Goal: Task Accomplishment & Management: Use online tool/utility

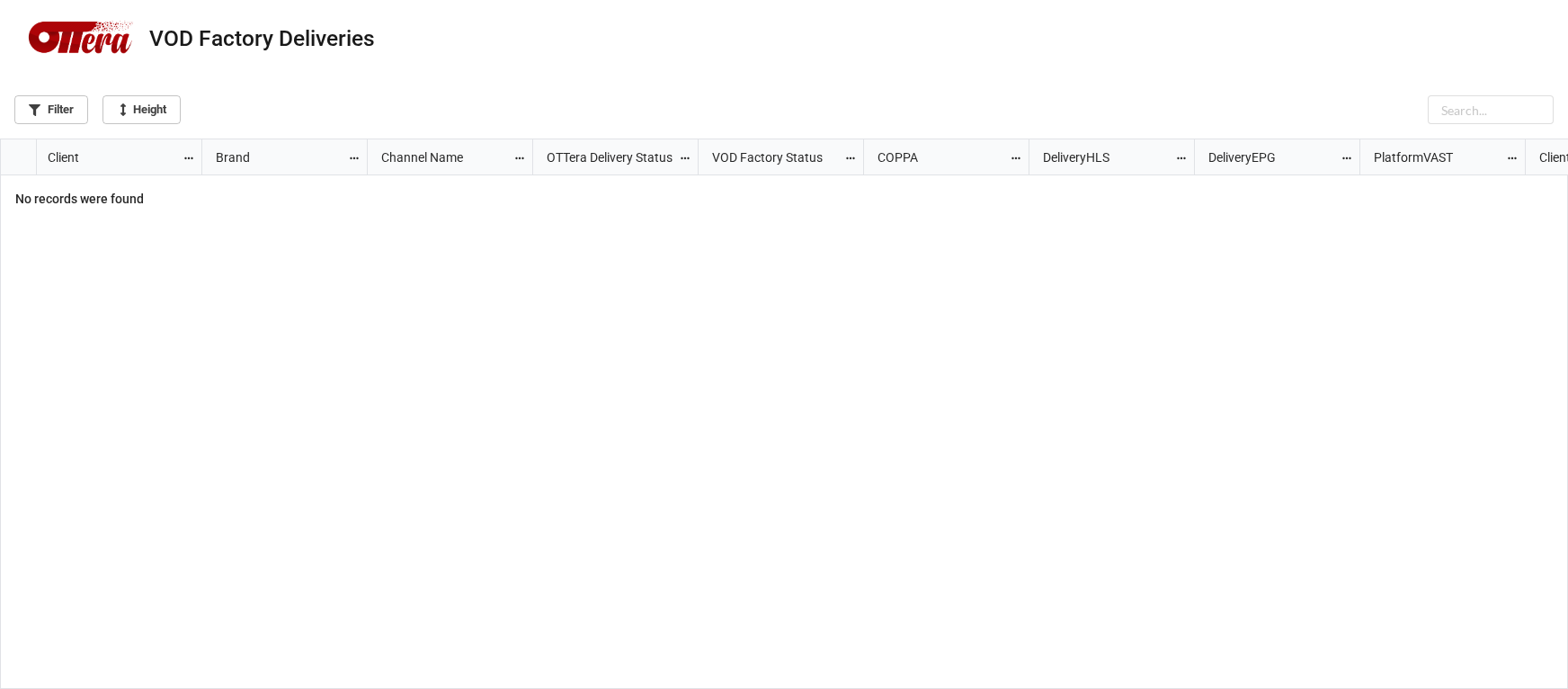
scroll to position [539, 1557]
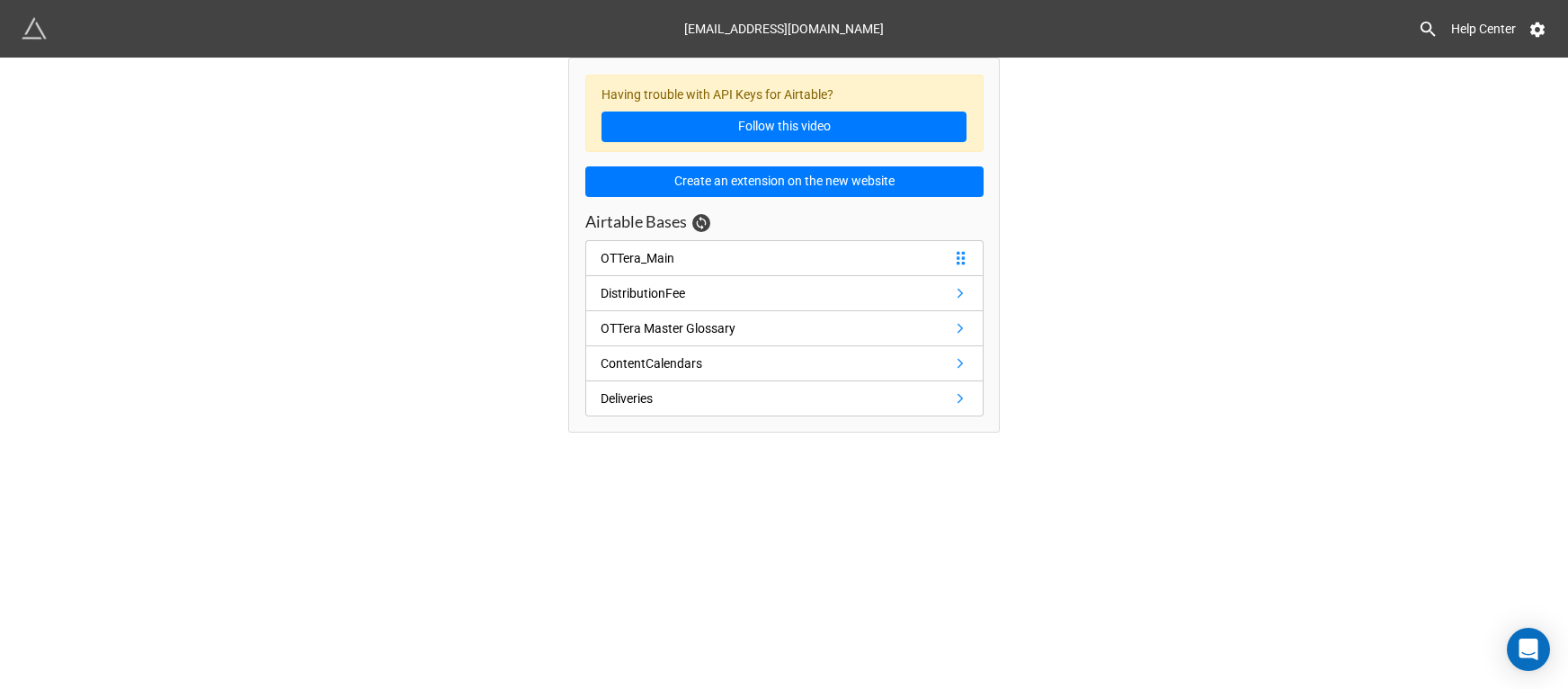
click at [614, 262] on div "OTTera_Main" at bounding box center [637, 258] width 74 height 20
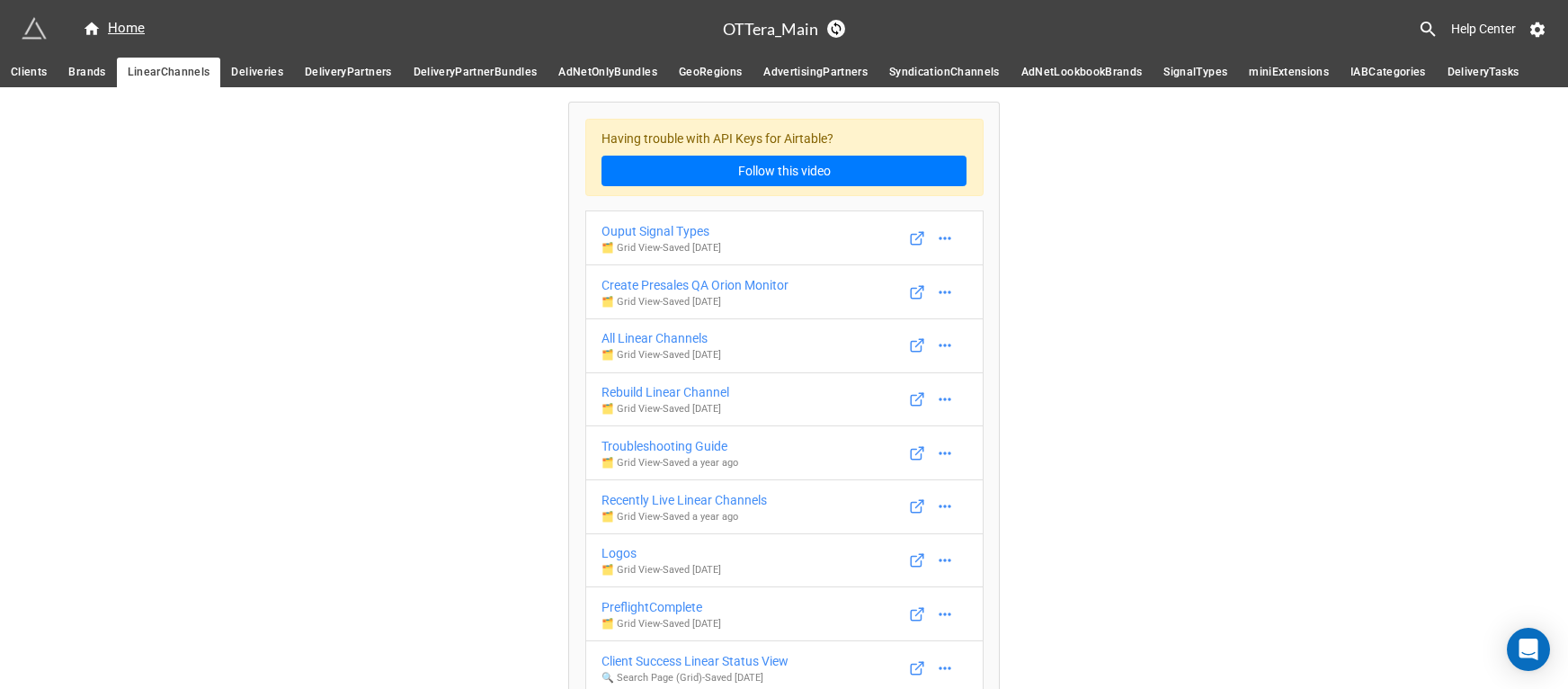
click at [258, 73] on span "Deliveries" at bounding box center [258, 72] width 52 height 19
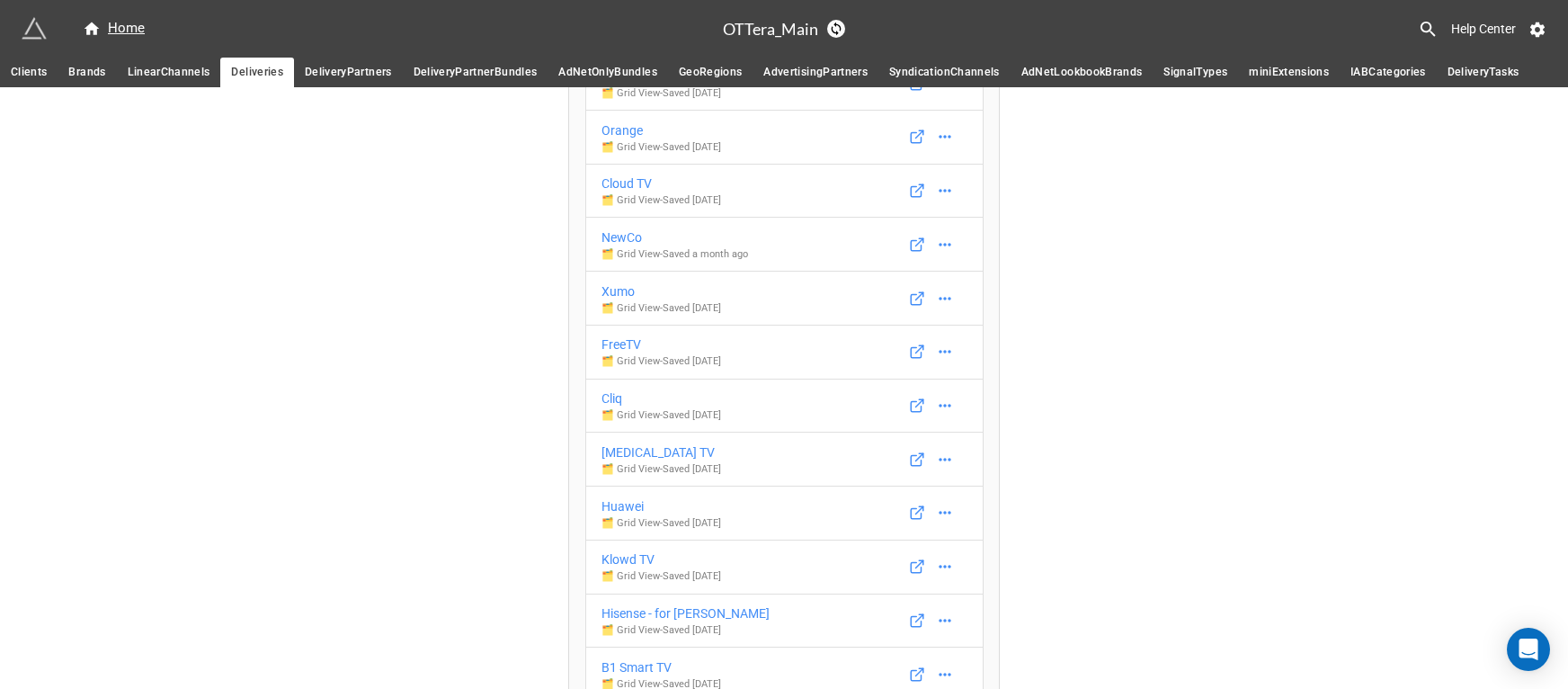
scroll to position [10424, 0]
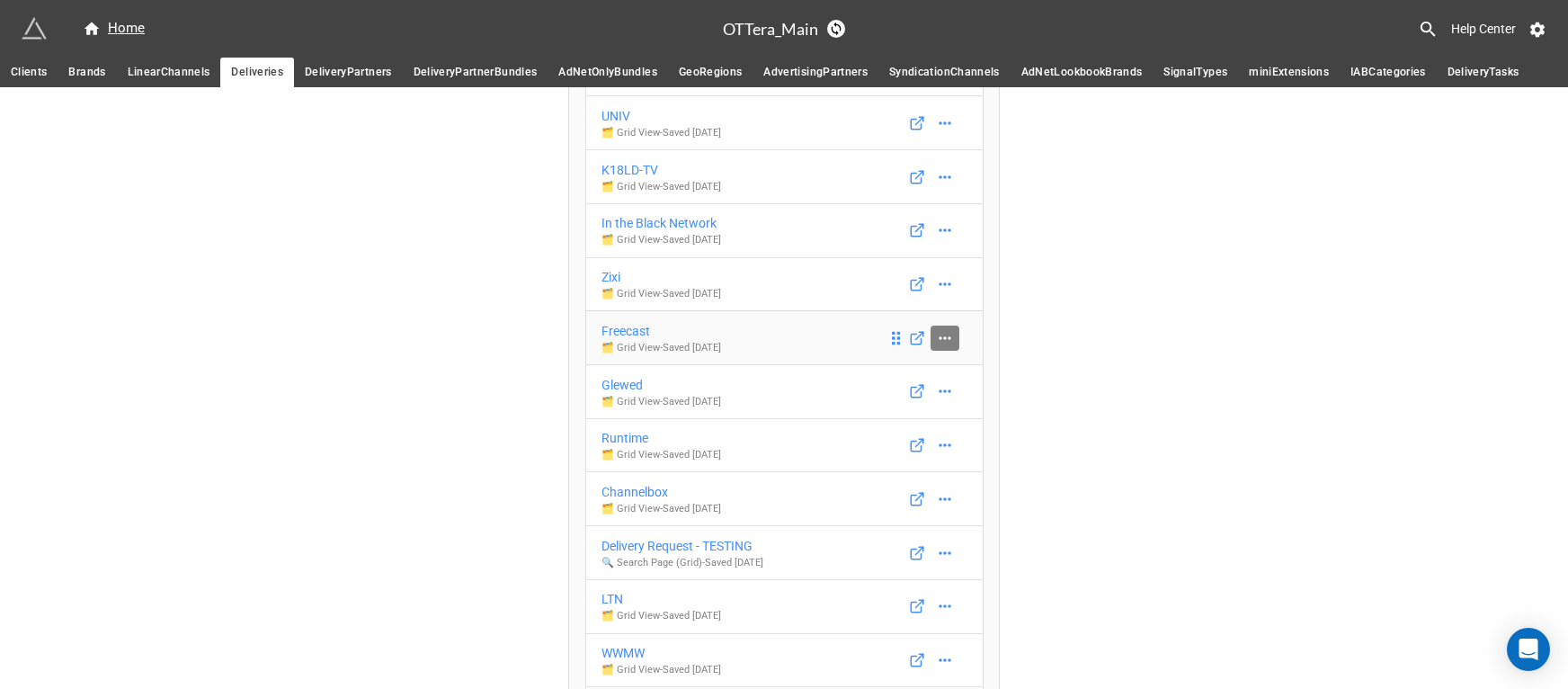
click at [939, 339] on icon at bounding box center [944, 337] width 11 height 3
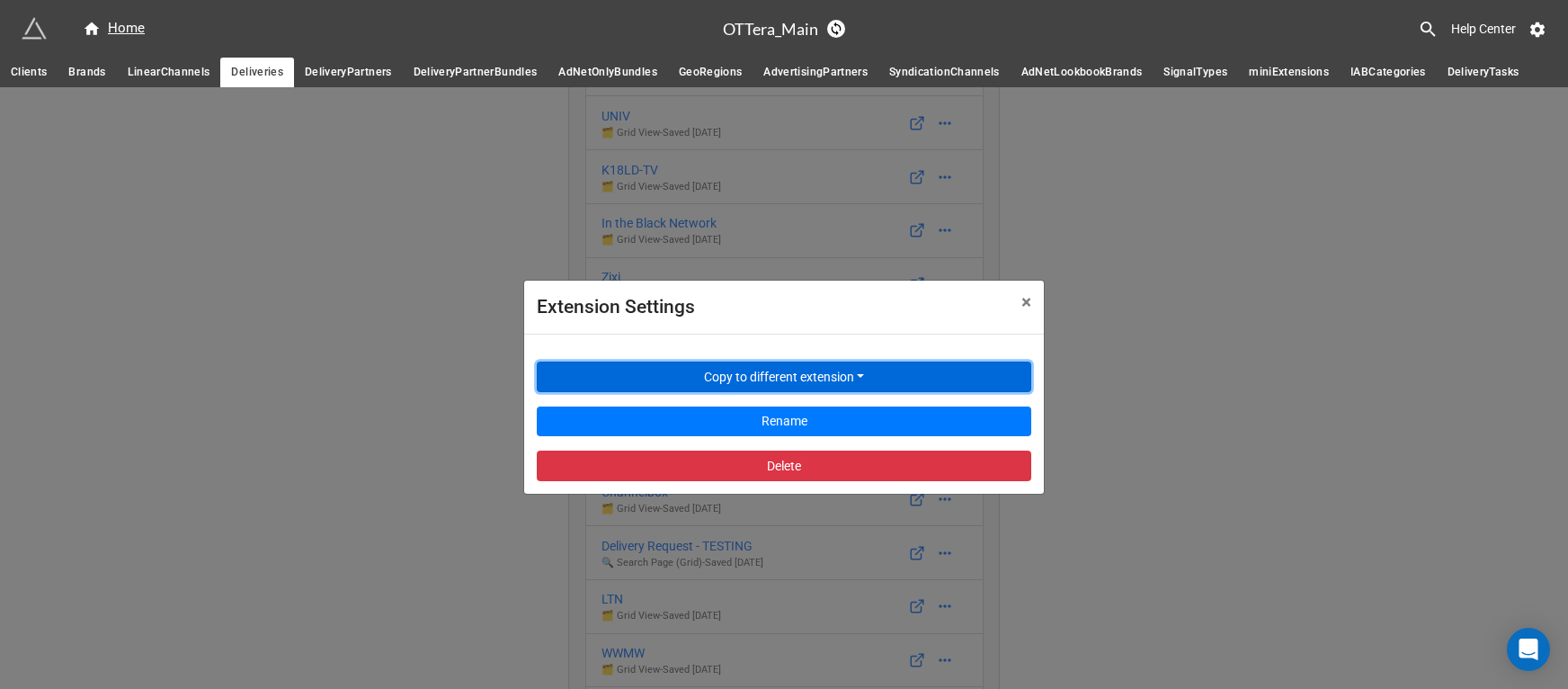
click at [917, 380] on button "Copy to different extension" at bounding box center [784, 377] width 495 height 31
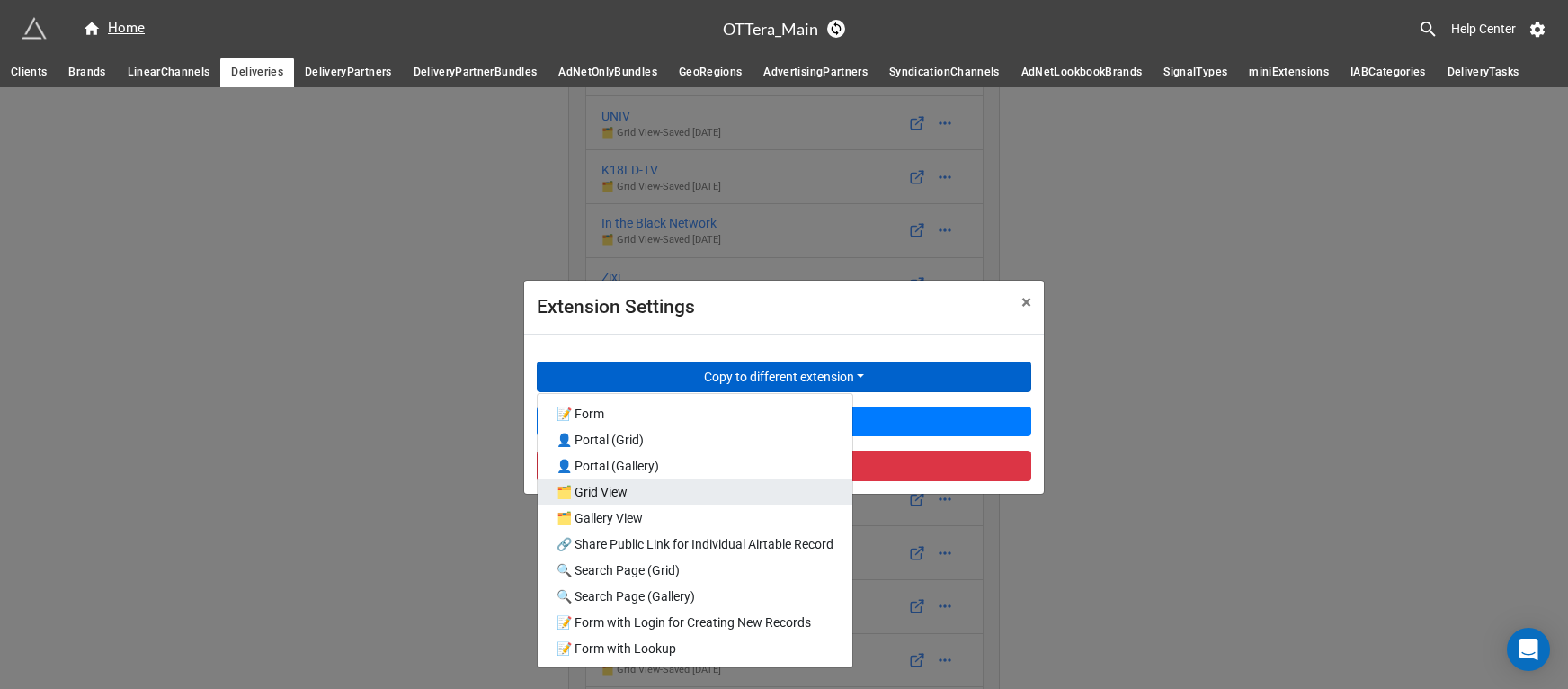
click at [687, 487] on link "🗂️ Grid View" at bounding box center [695, 491] width 315 height 26
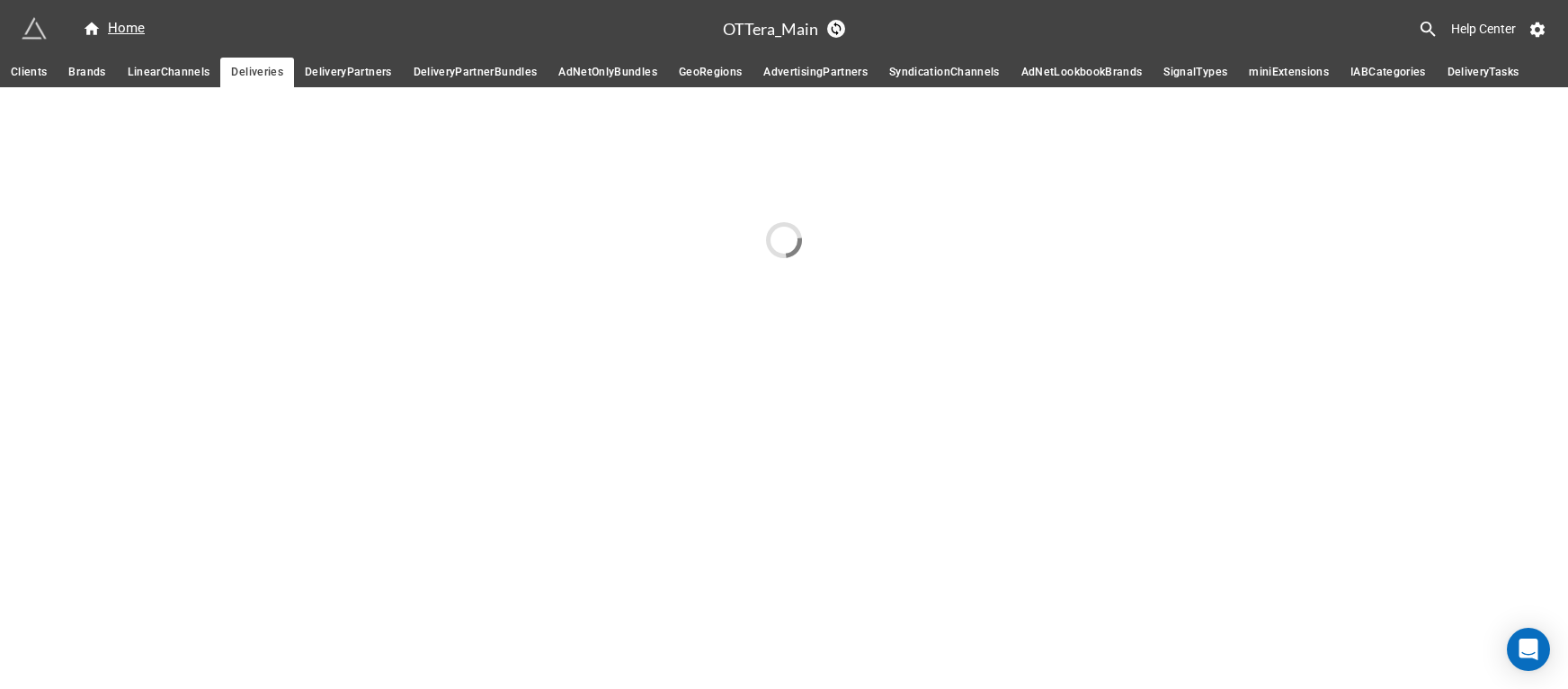
scroll to position [0, 0]
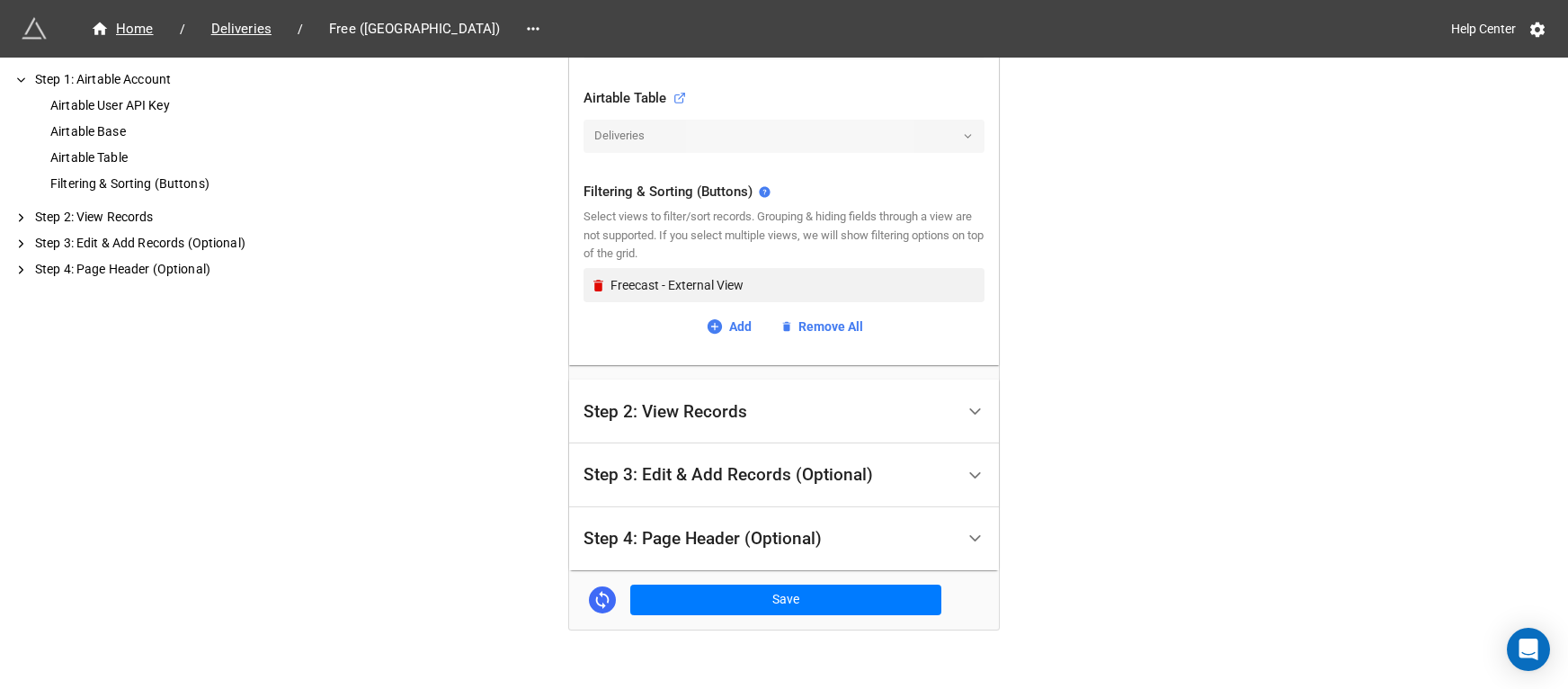
scroll to position [595, 0]
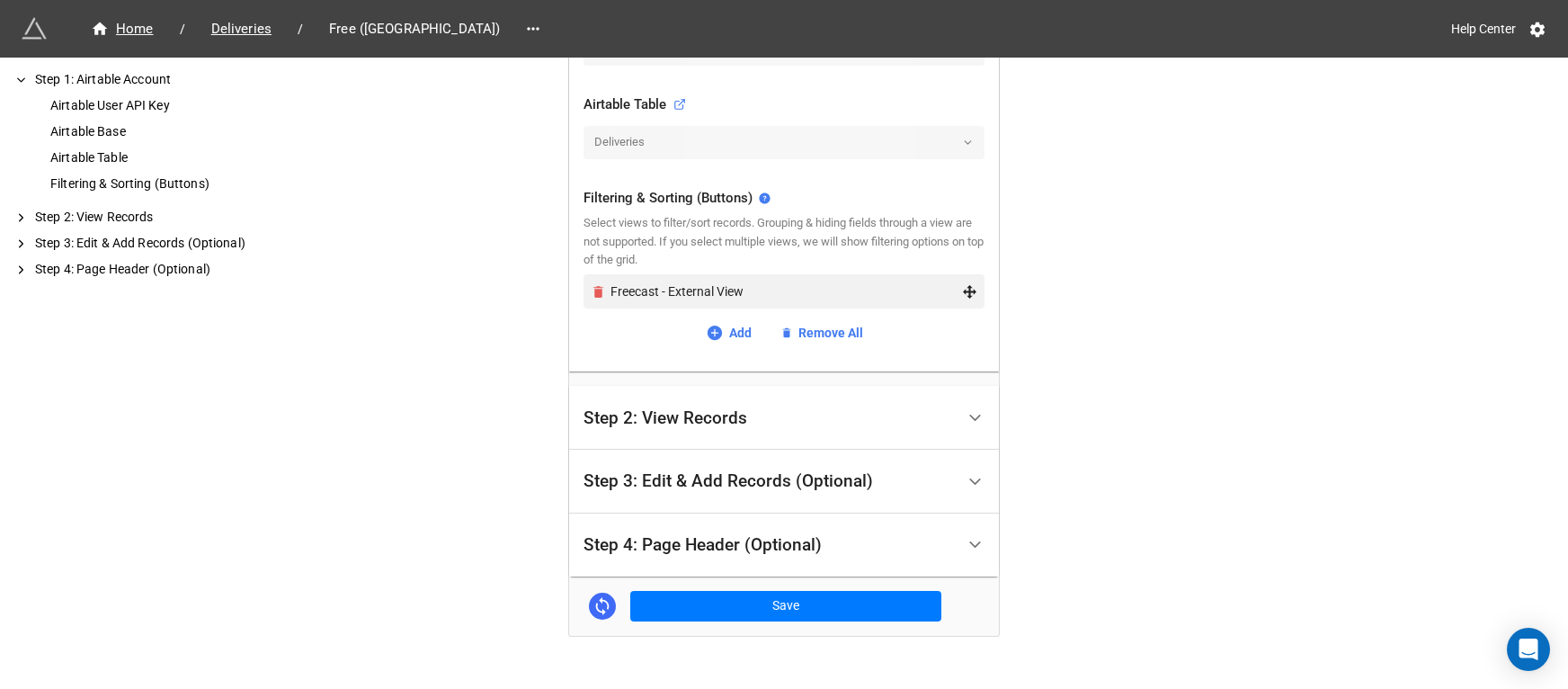
click at [590, 292] on icon "Remove" at bounding box center [598, 292] width 15 height 15
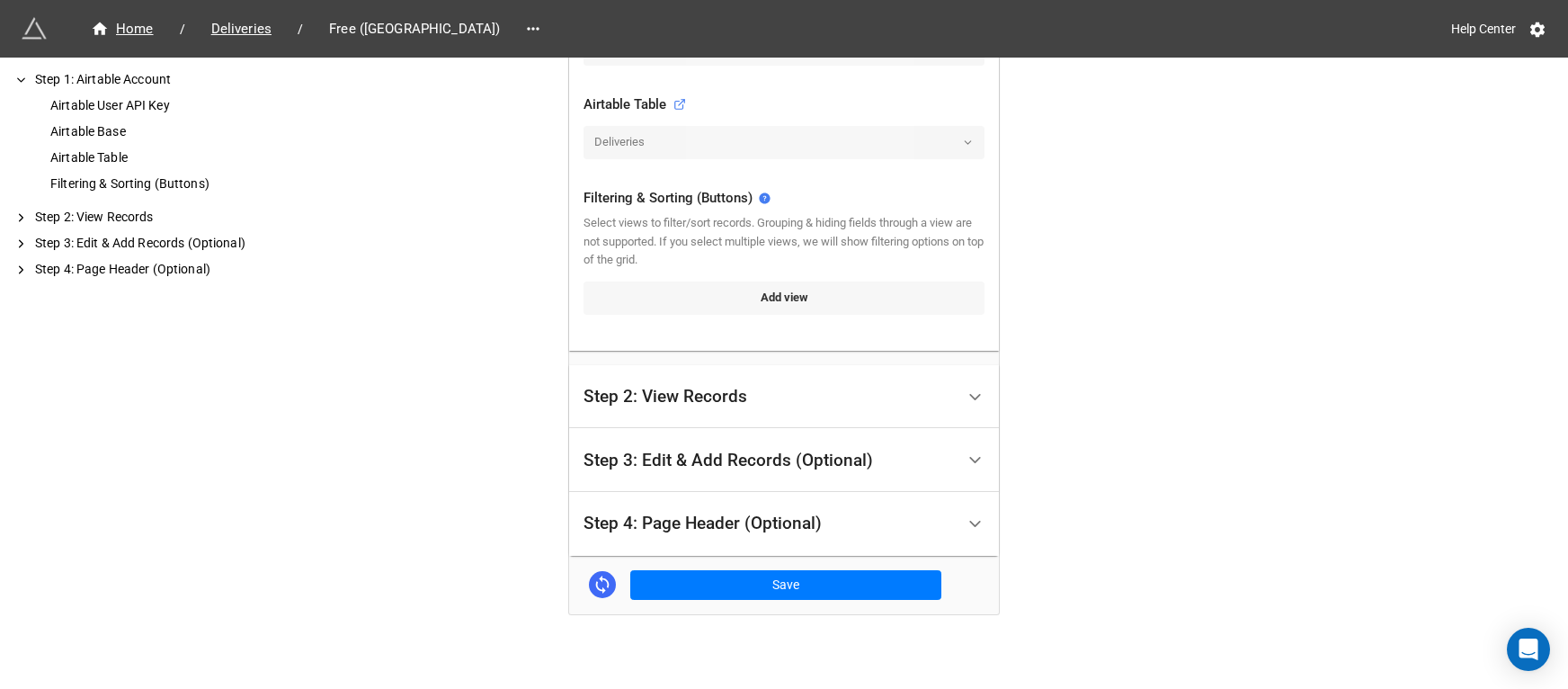
click at [635, 292] on link "Add view" at bounding box center [784, 297] width 401 height 33
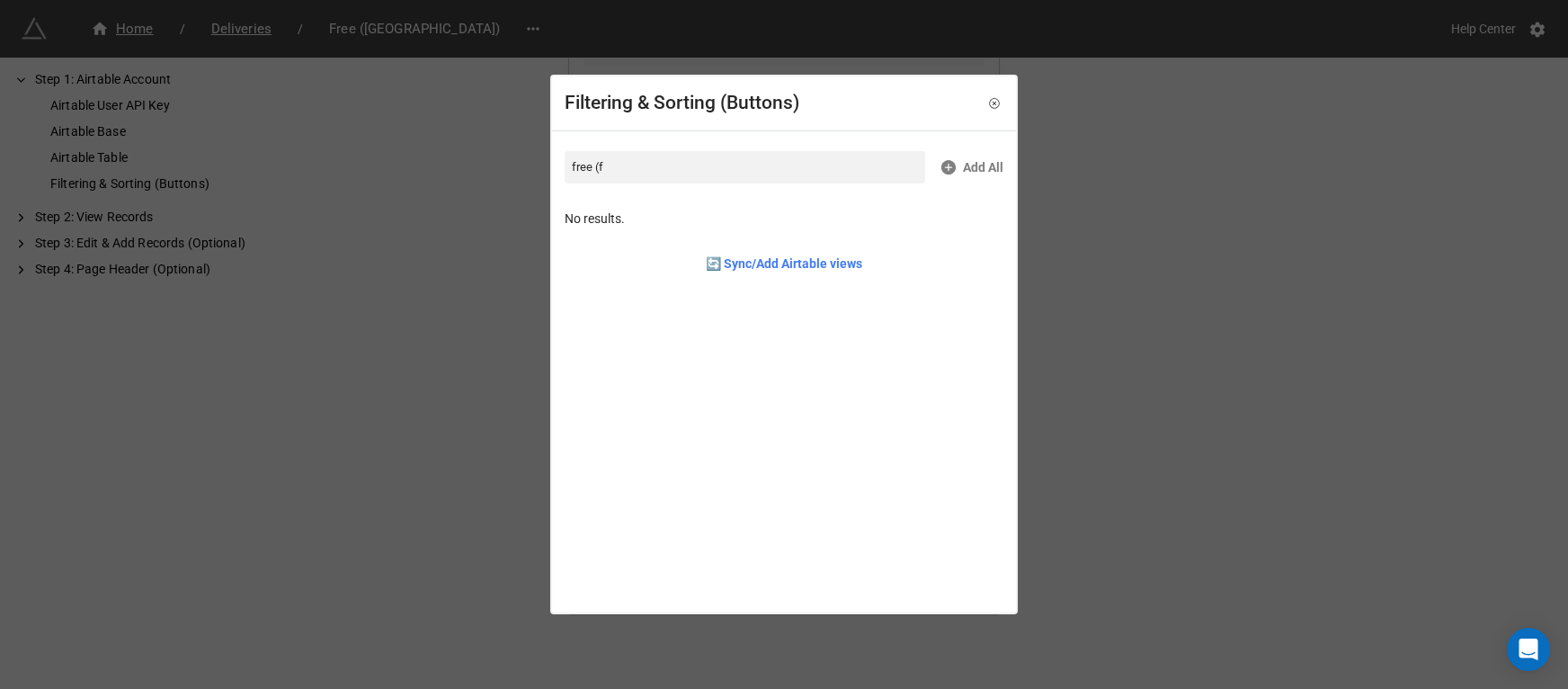
type input "free (f"
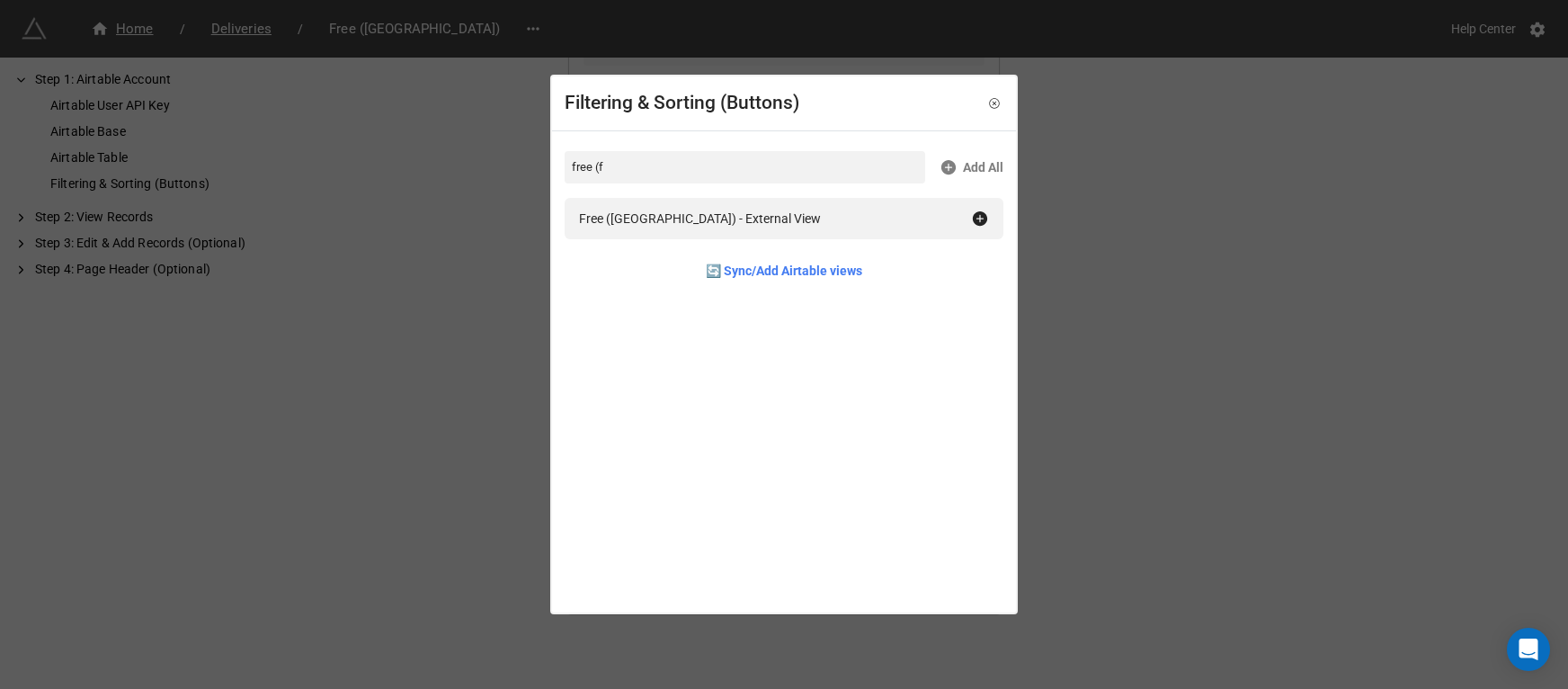
click at [739, 237] on div "Free ([GEOGRAPHIC_DATA]) - External View" at bounding box center [784, 218] width 439 height 41
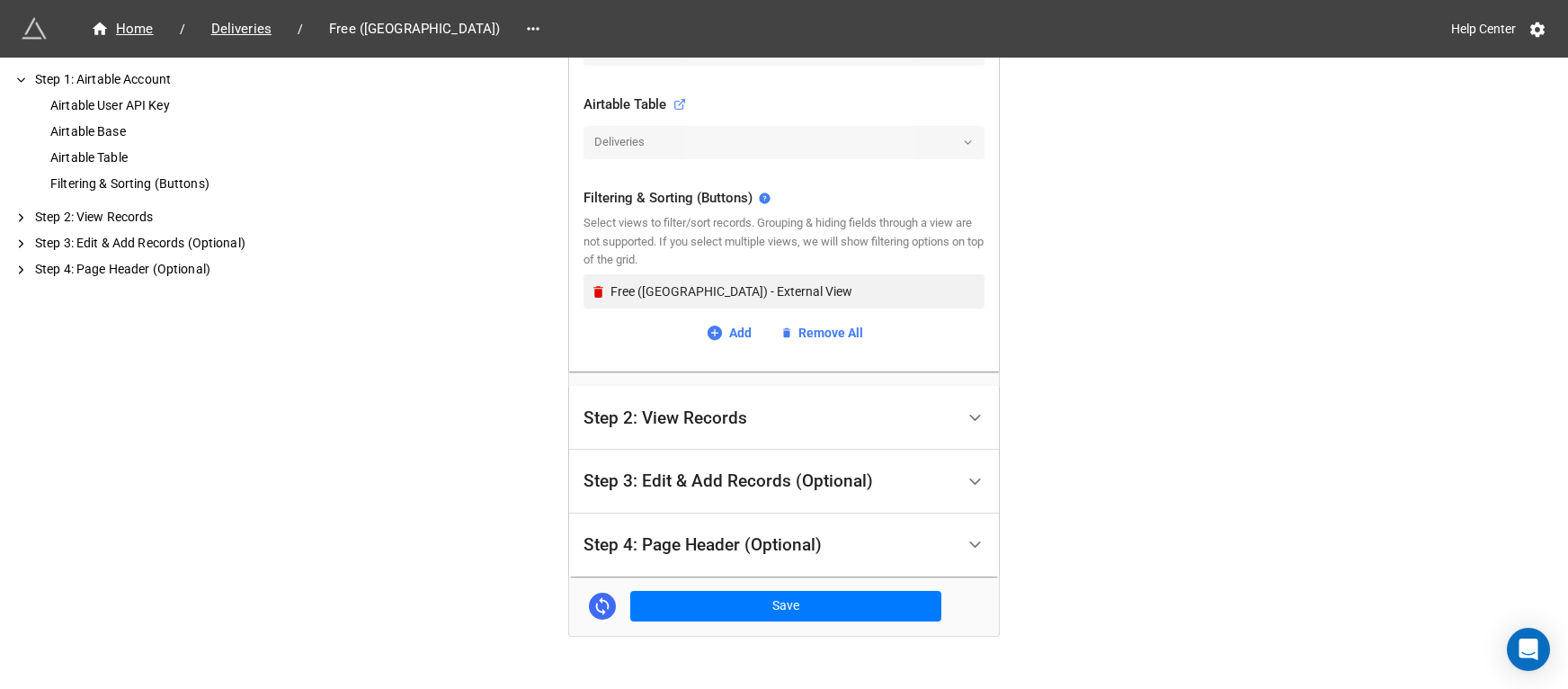
click at [720, 428] on div "Step 2: View Records" at bounding box center [769, 417] width 371 height 42
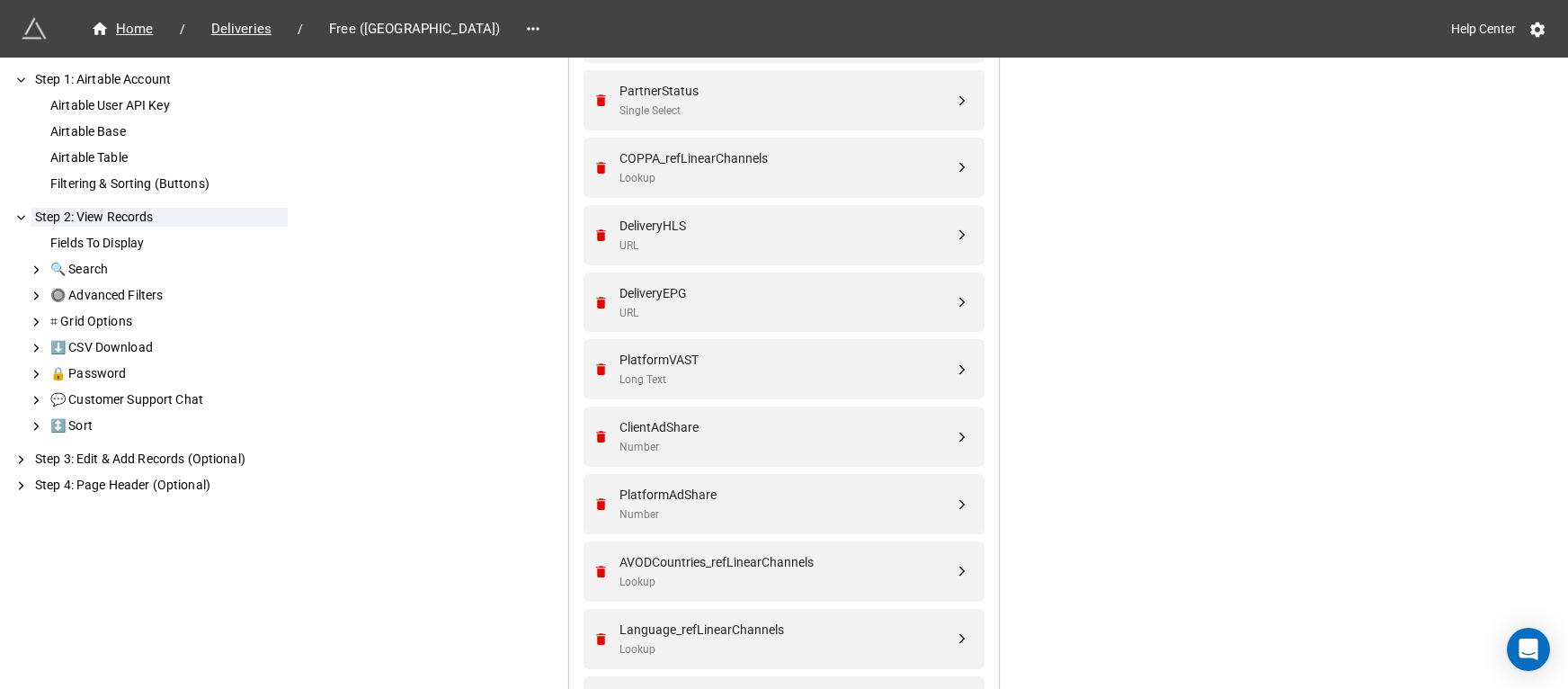
scroll to position [729, 0]
click at [730, 140] on div "PartnerStatus Single Select" at bounding box center [781, 168] width 378 height 60
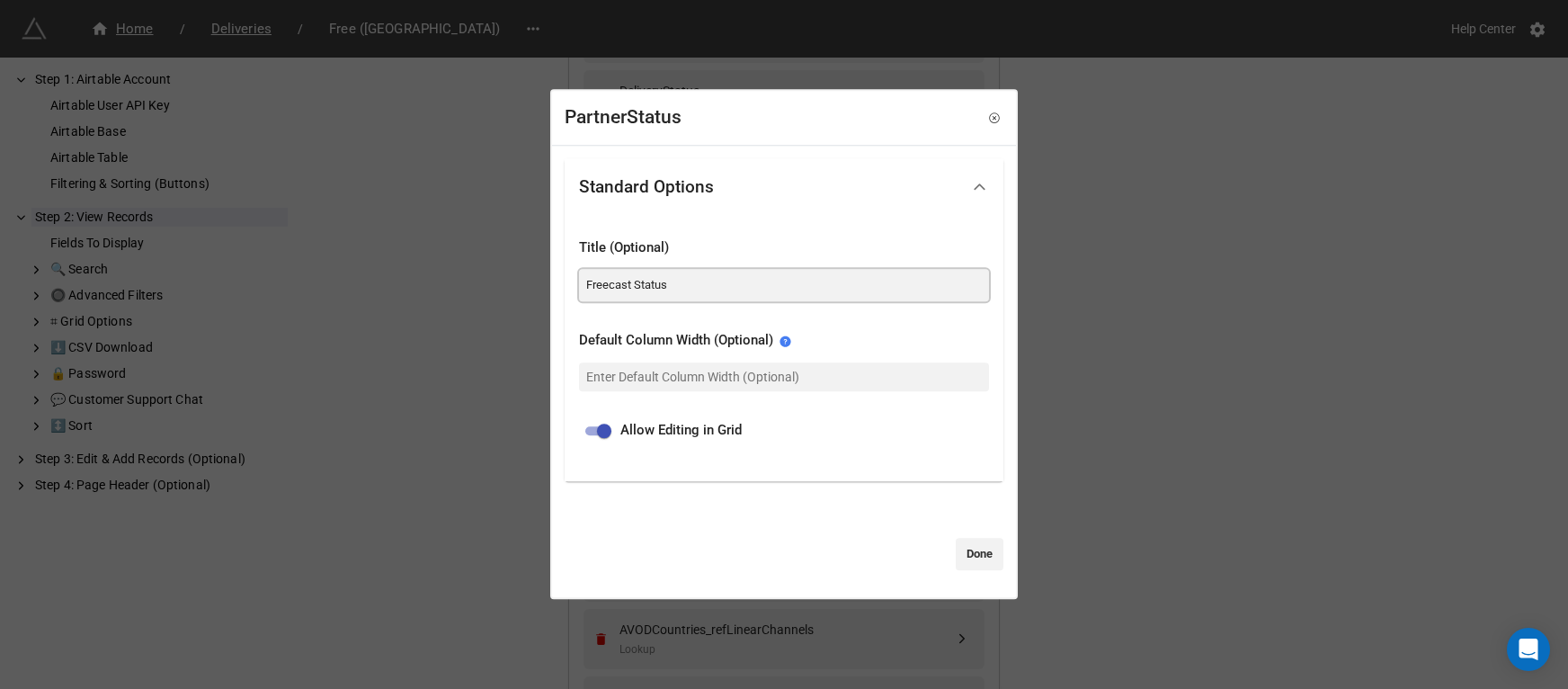
click at [614, 288] on input "Freecast Status" at bounding box center [784, 285] width 410 height 33
type input "Free Status"
click at [973, 553] on link "Done" at bounding box center [979, 554] width 48 height 33
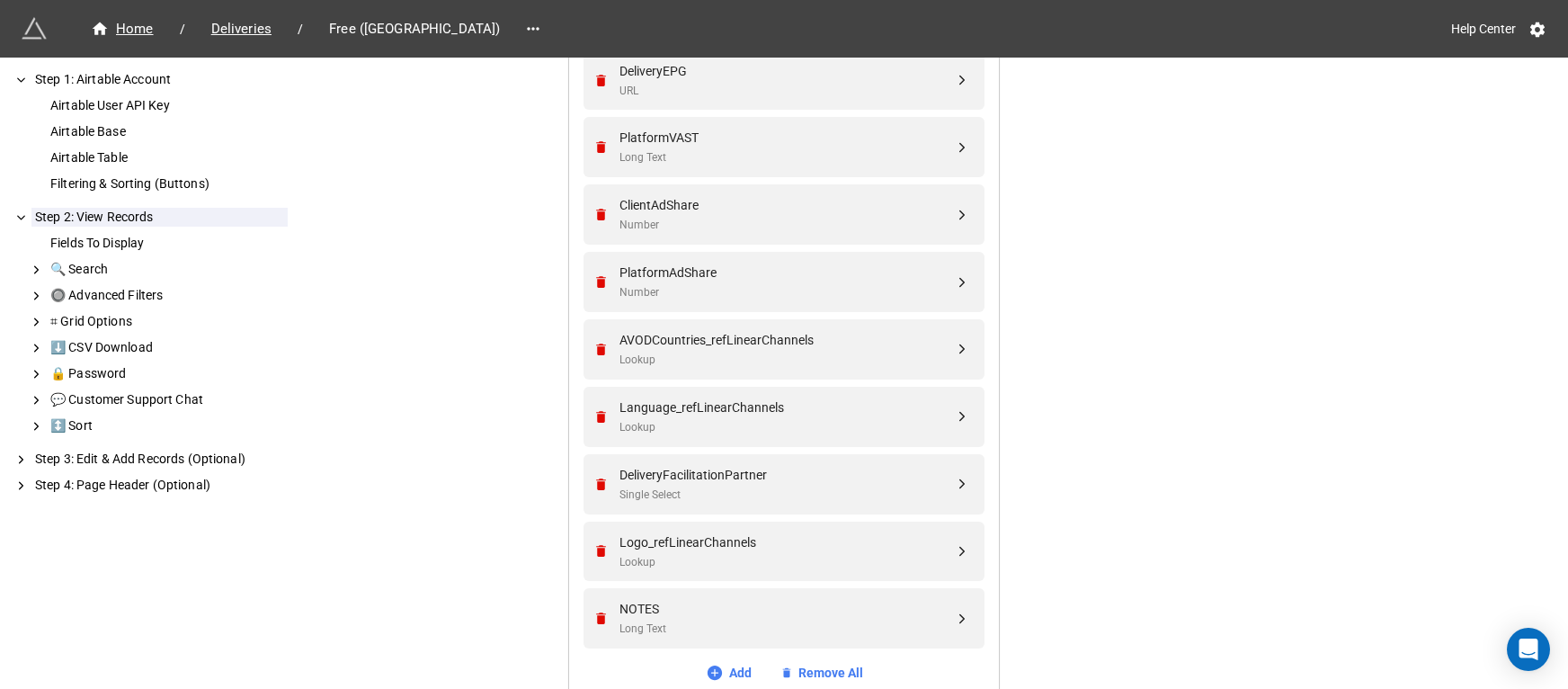
scroll to position [1379, 0]
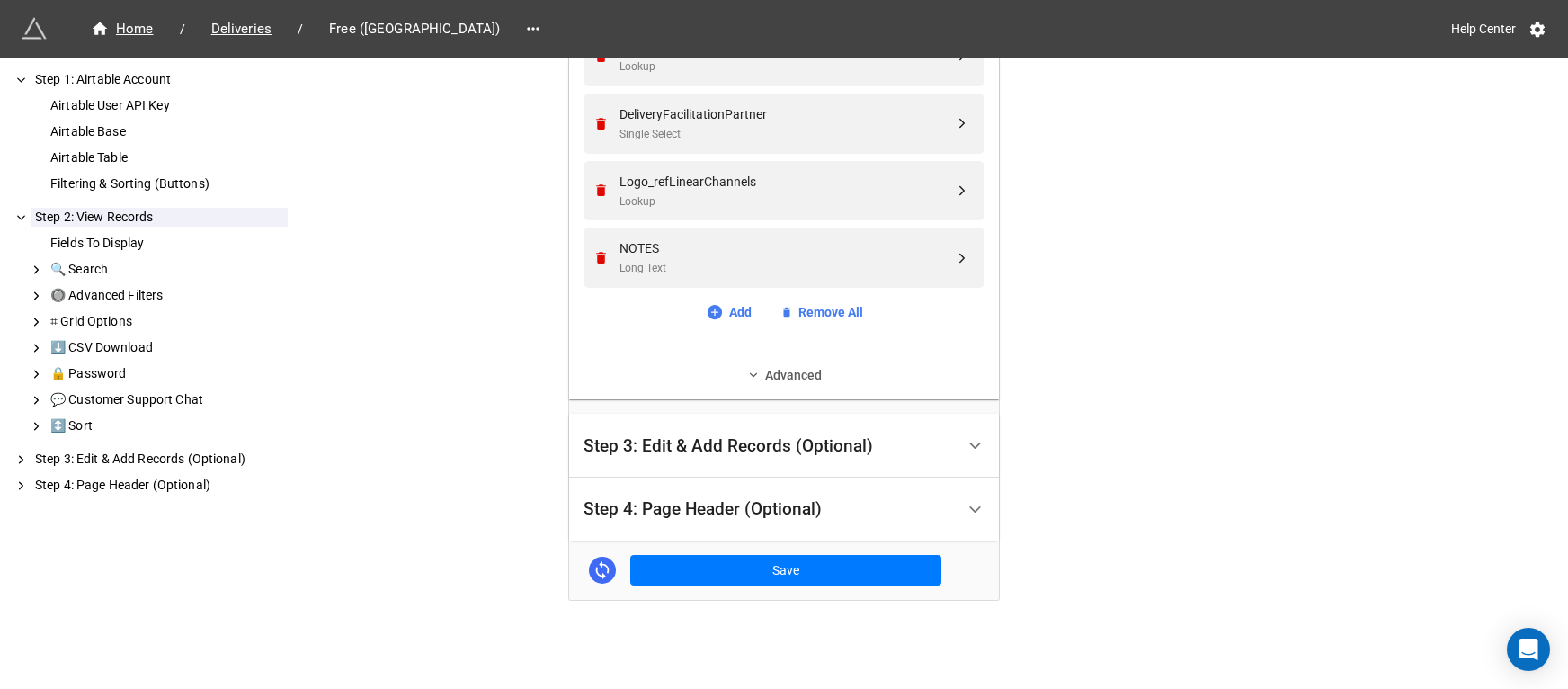
click at [788, 374] on link "Advanced" at bounding box center [784, 374] width 401 height 20
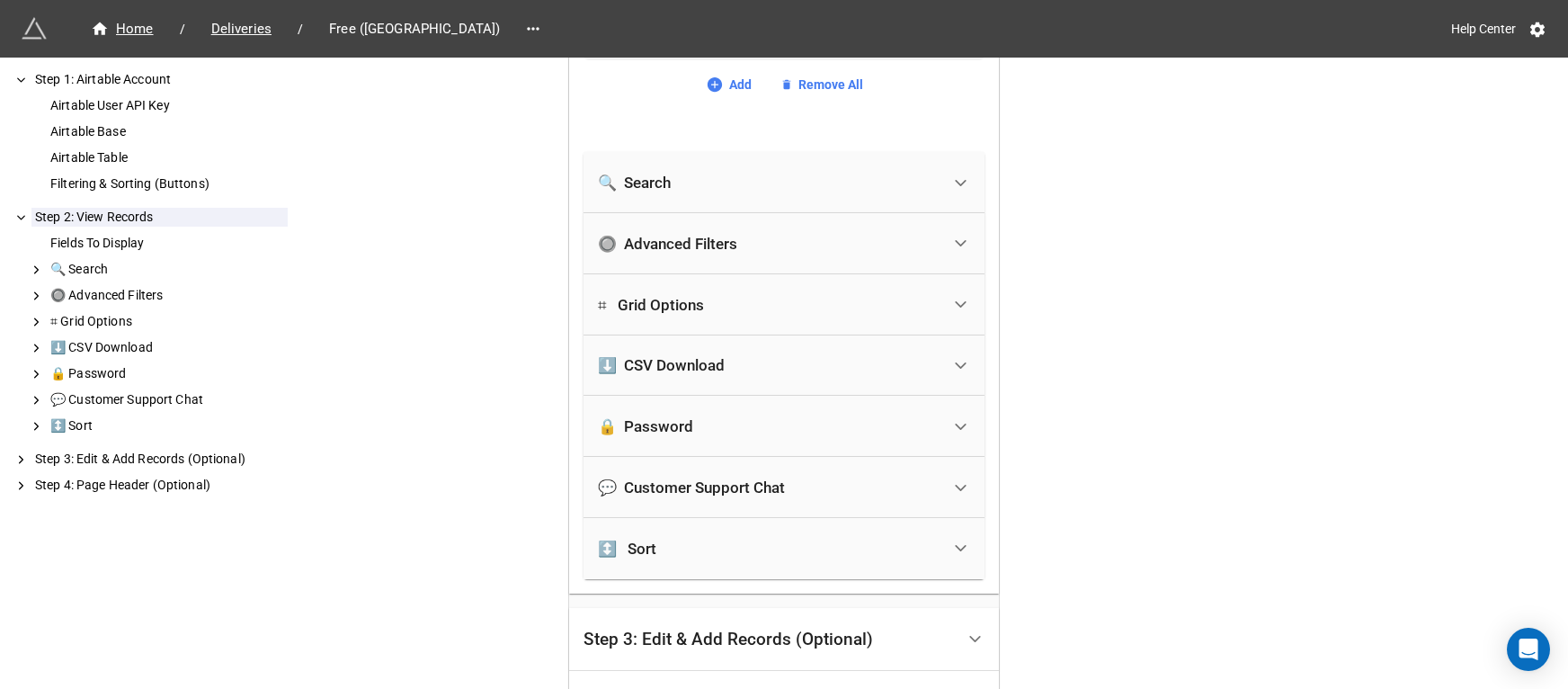
click at [655, 439] on div "🔒 Password" at bounding box center [769, 427] width 342 height 39
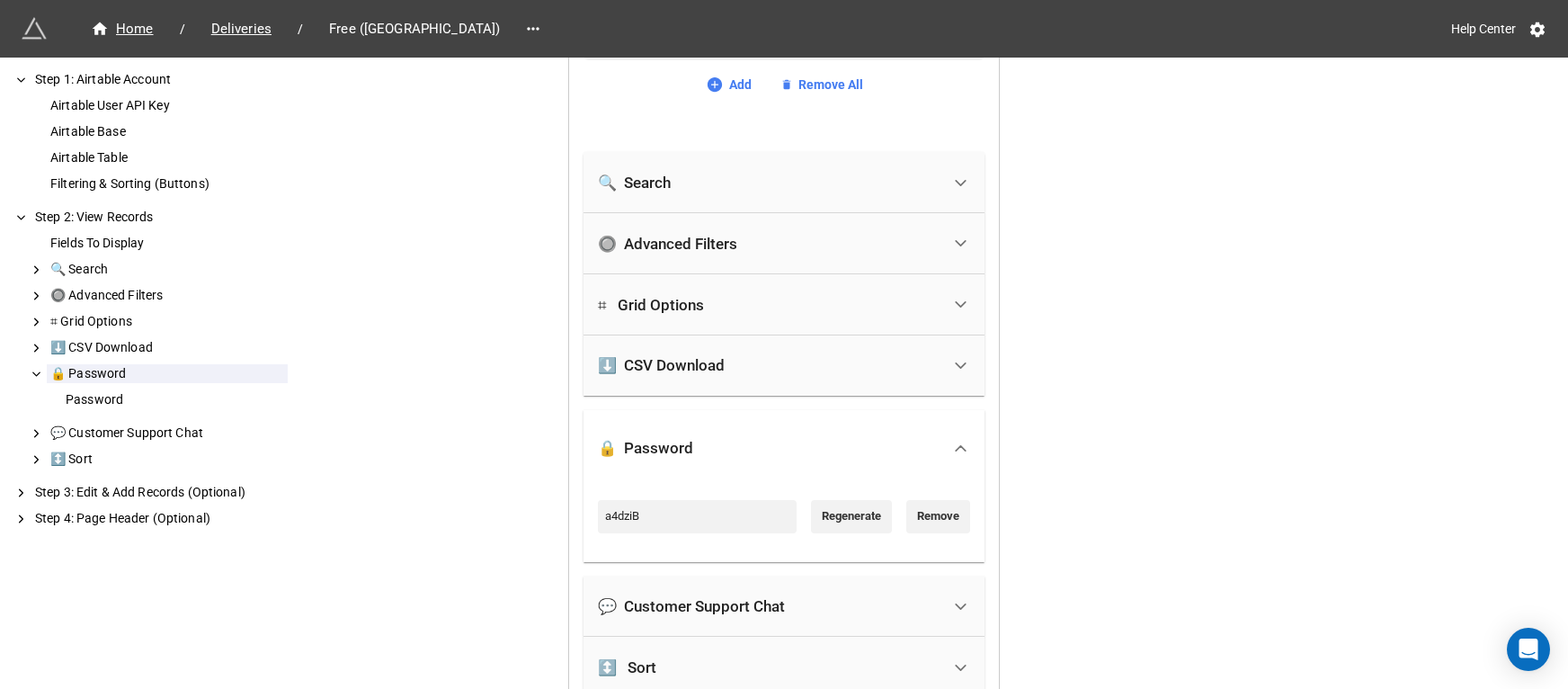
scroll to position [1705, 0]
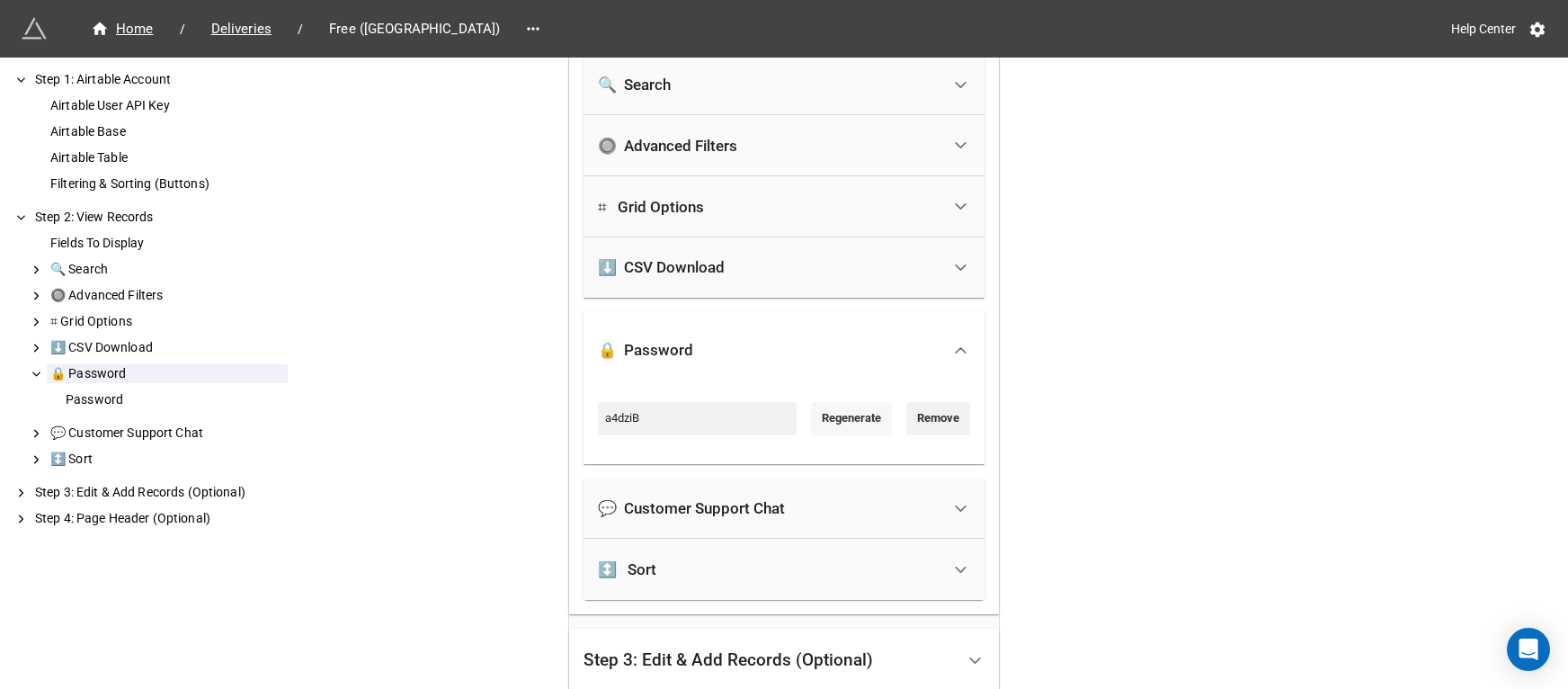
click at [836, 421] on link "Regenerate" at bounding box center [851, 418] width 81 height 33
type input "wdt9qM"
click at [732, 420] on input "wdt9qM" at bounding box center [697, 418] width 199 height 33
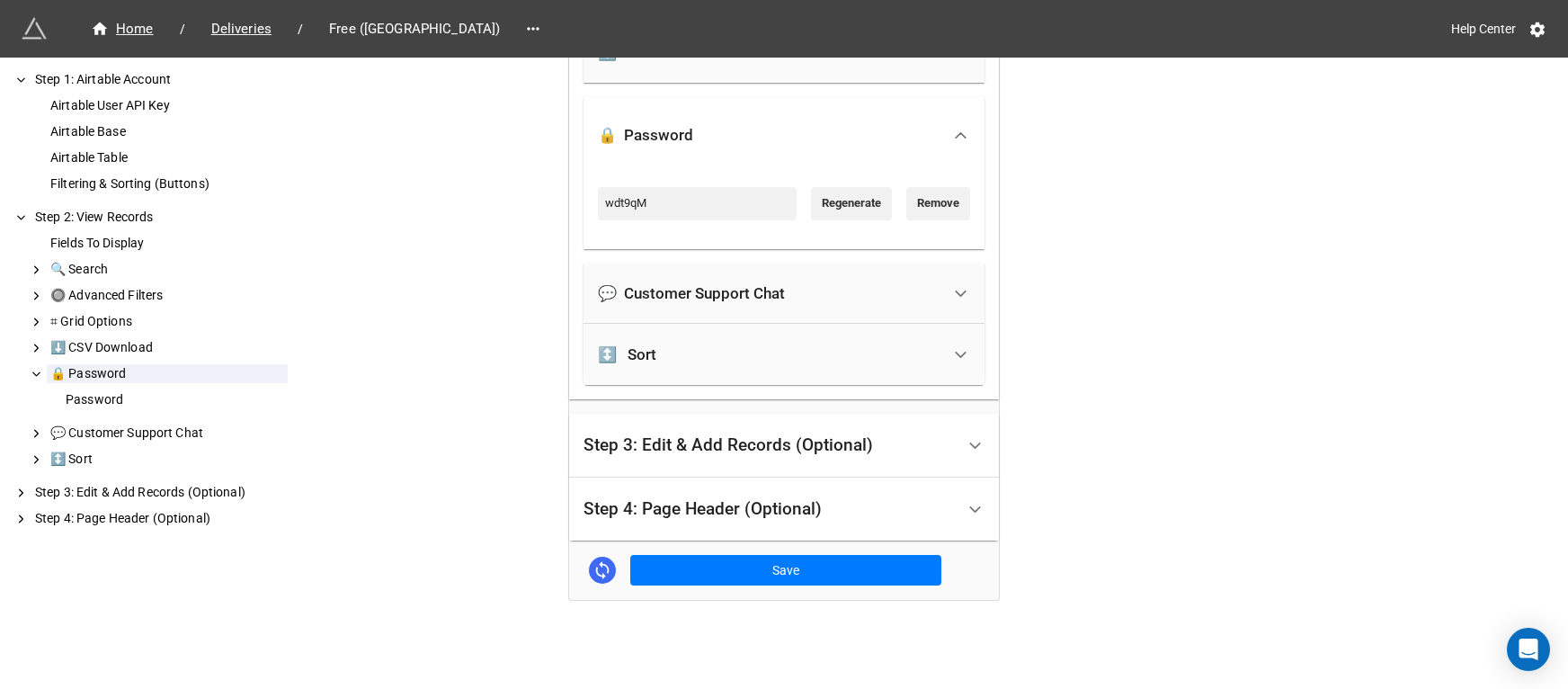
click at [827, 517] on div "Step 4: Page Header (Optional)" at bounding box center [769, 509] width 371 height 42
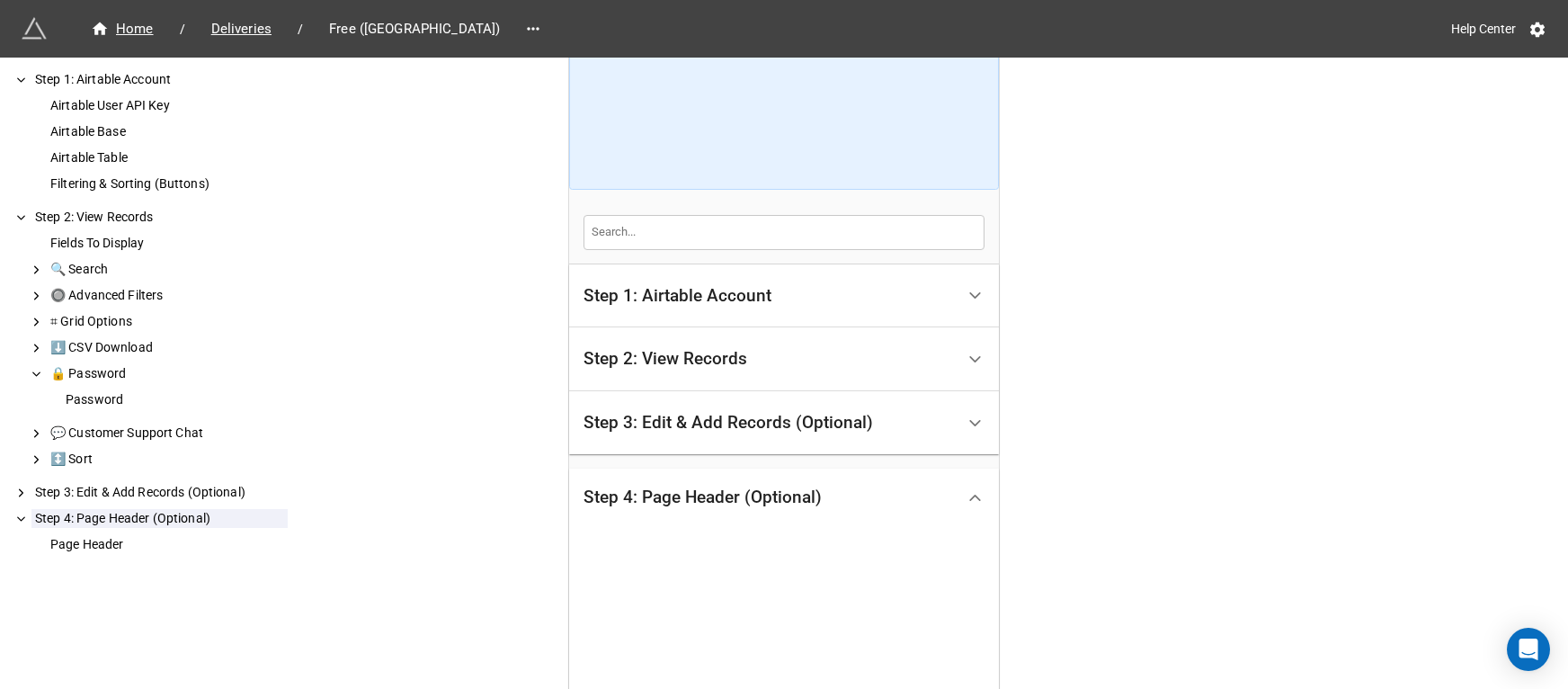
scroll to position [415, 0]
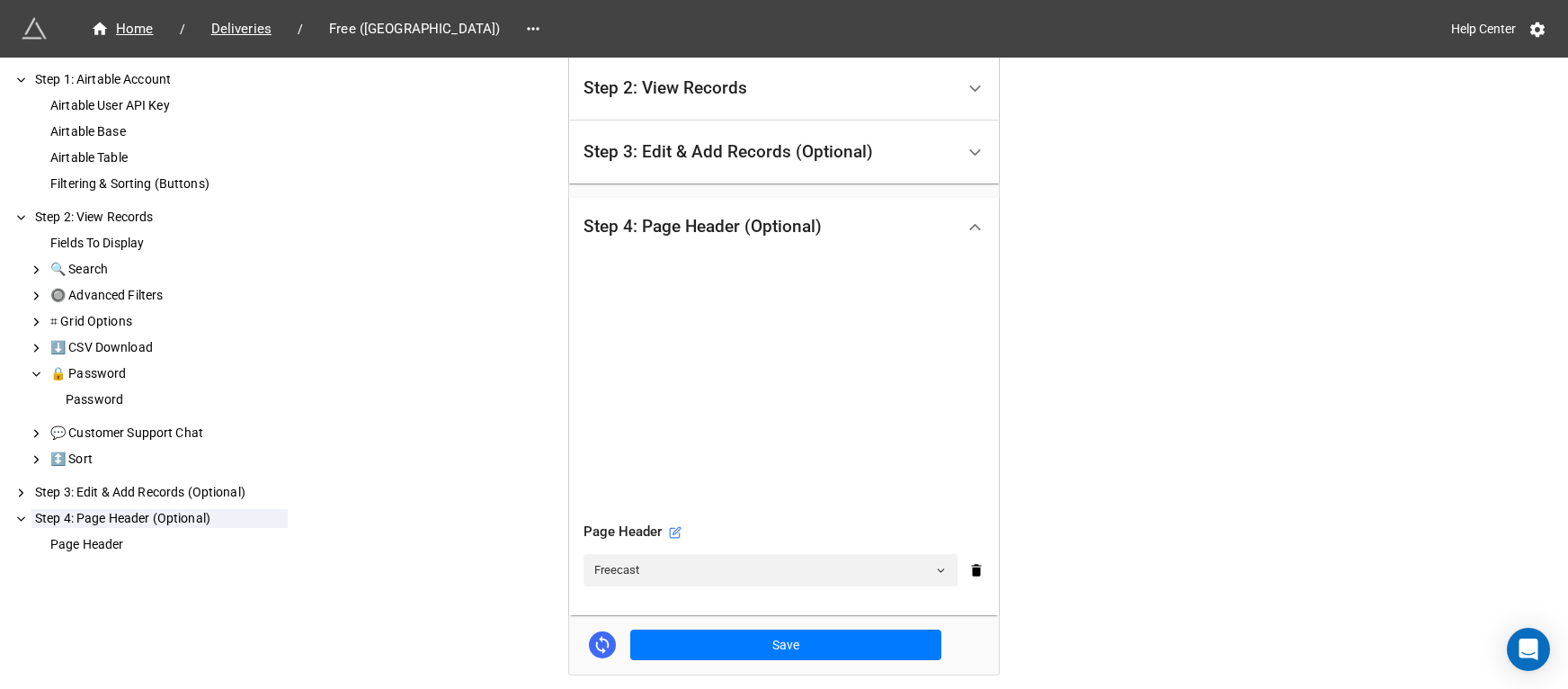
click at [977, 569] on icon at bounding box center [976, 569] width 16 height 16
click at [976, 572] on icon at bounding box center [975, 569] width 14 height 14
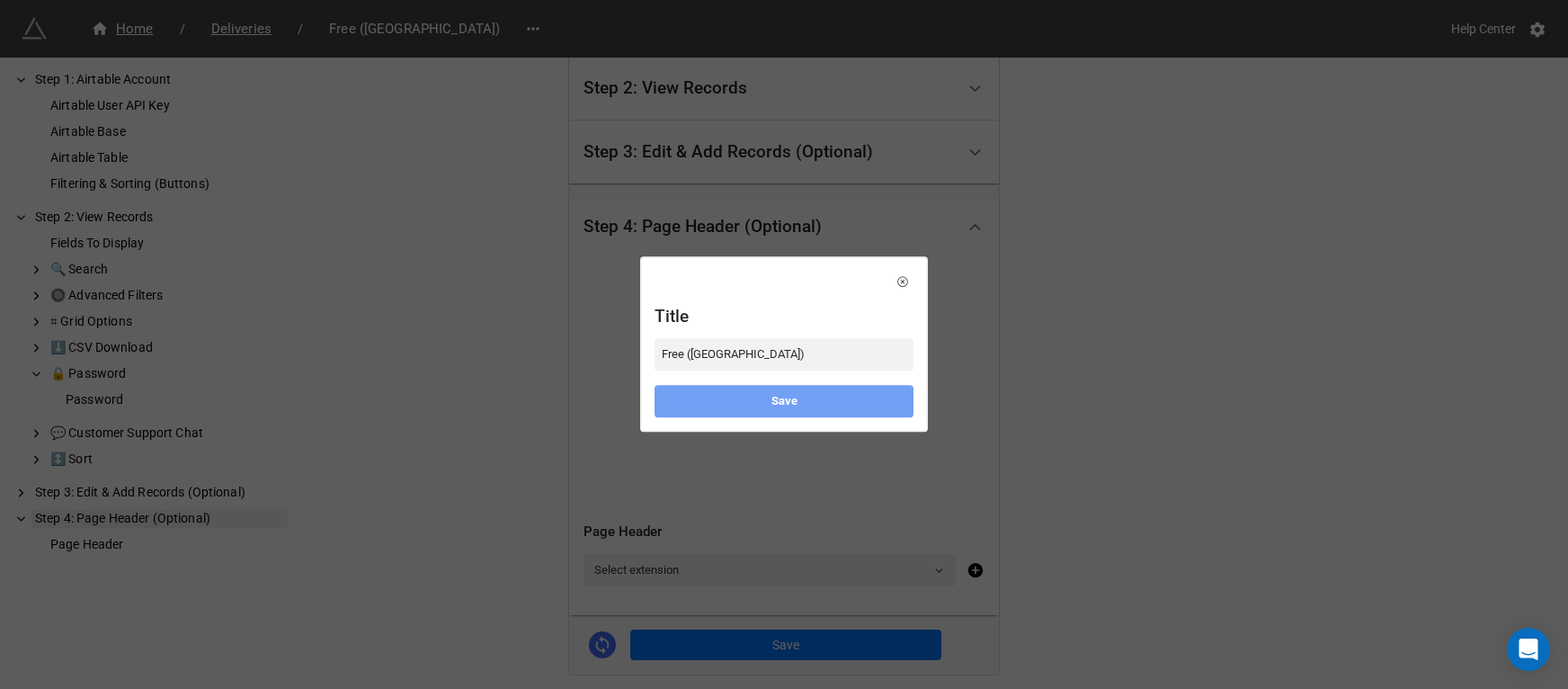
type input "Free ([GEOGRAPHIC_DATA])"
click at [842, 399] on link "Save" at bounding box center [784, 401] width 259 height 33
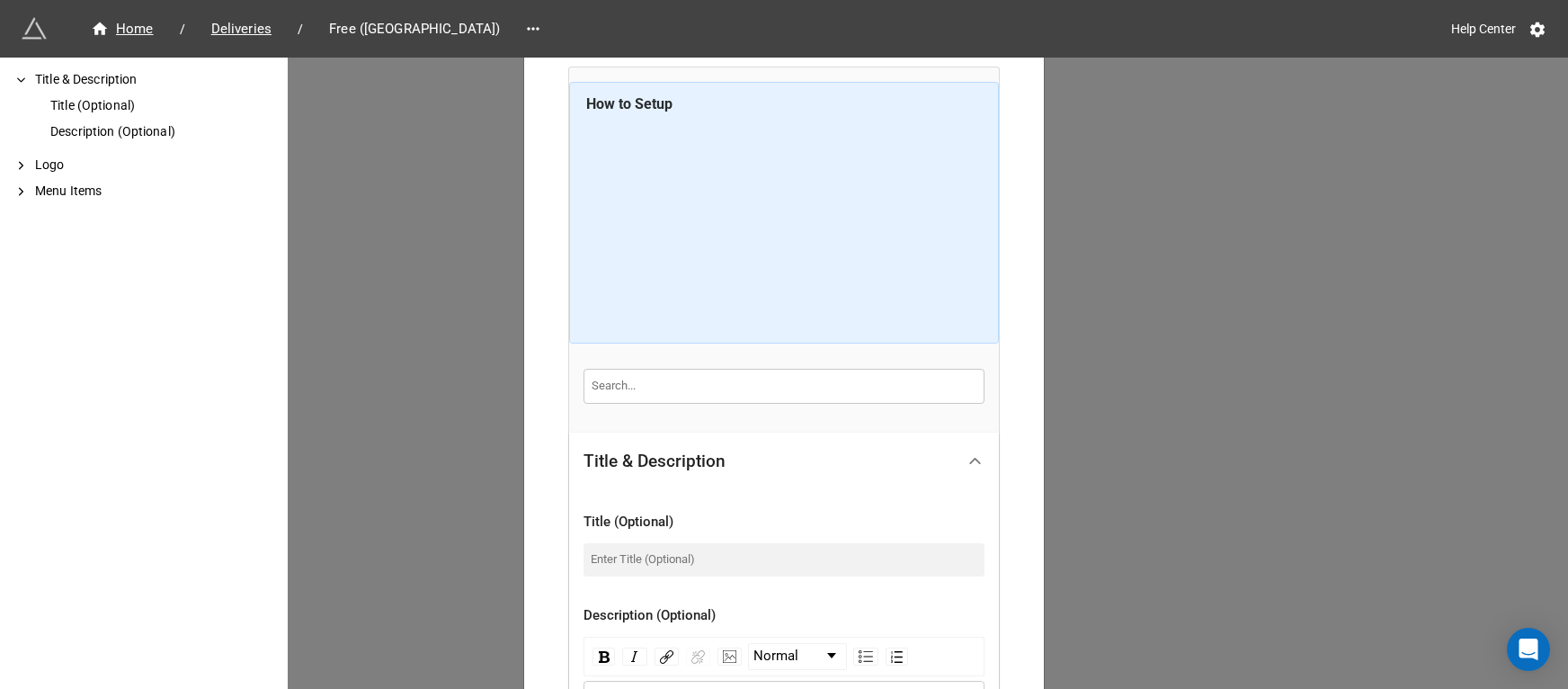
scroll to position [119, 0]
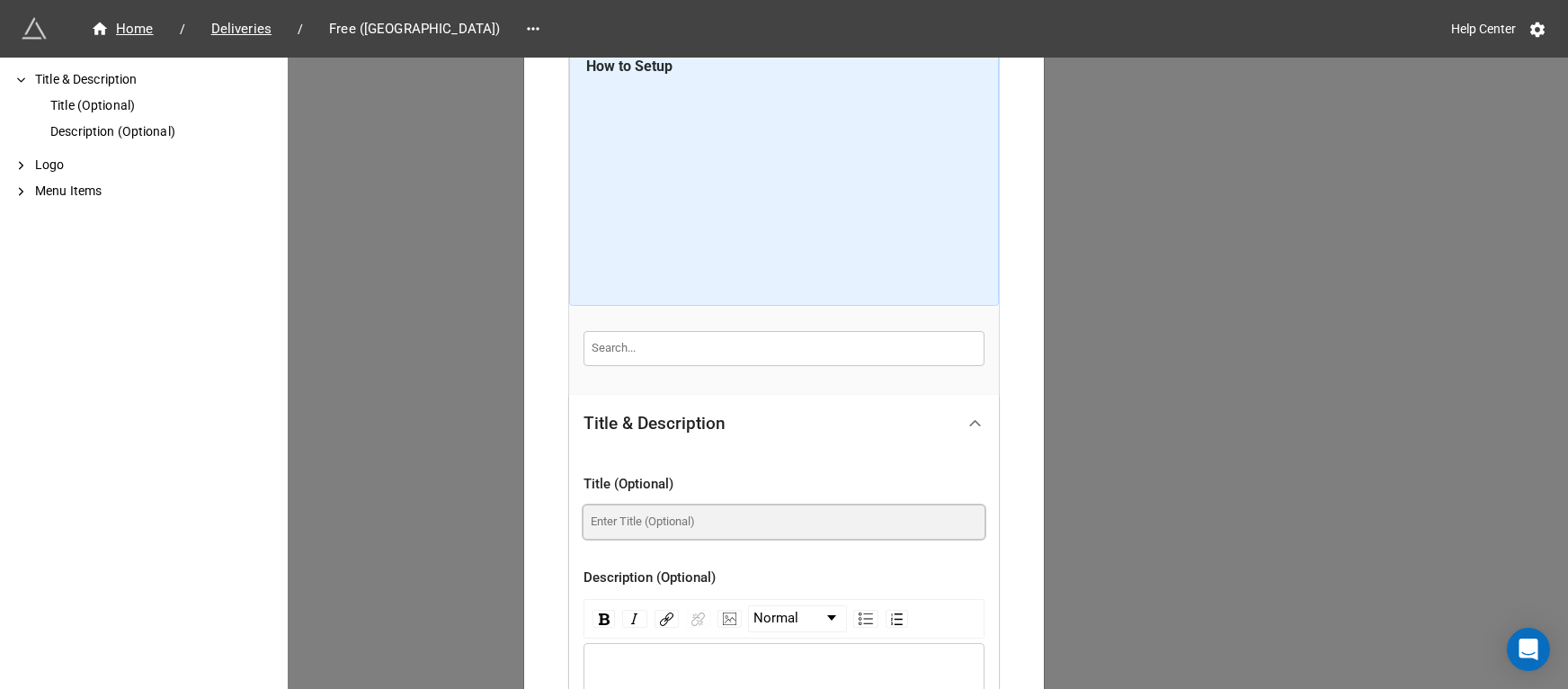
click at [647, 517] on input at bounding box center [784, 521] width 401 height 33
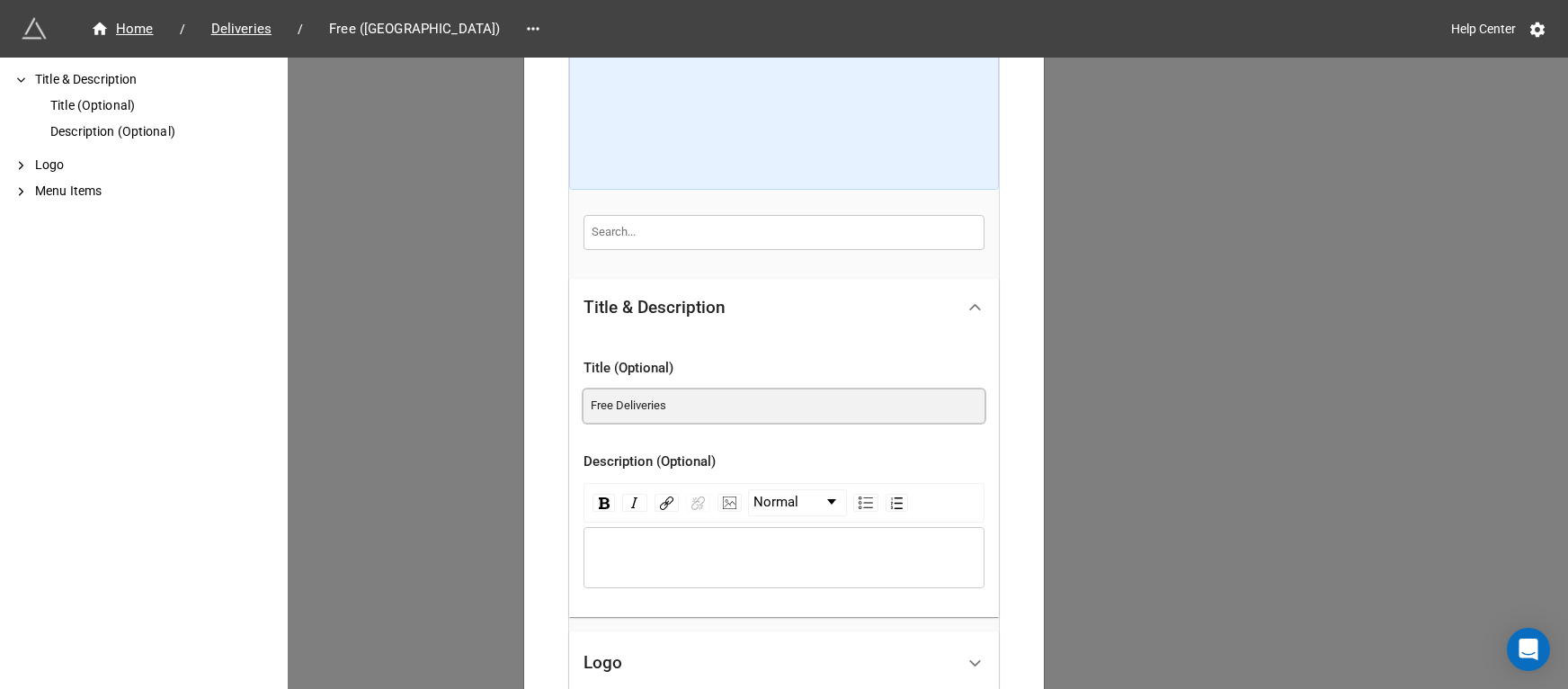
scroll to position [291, 0]
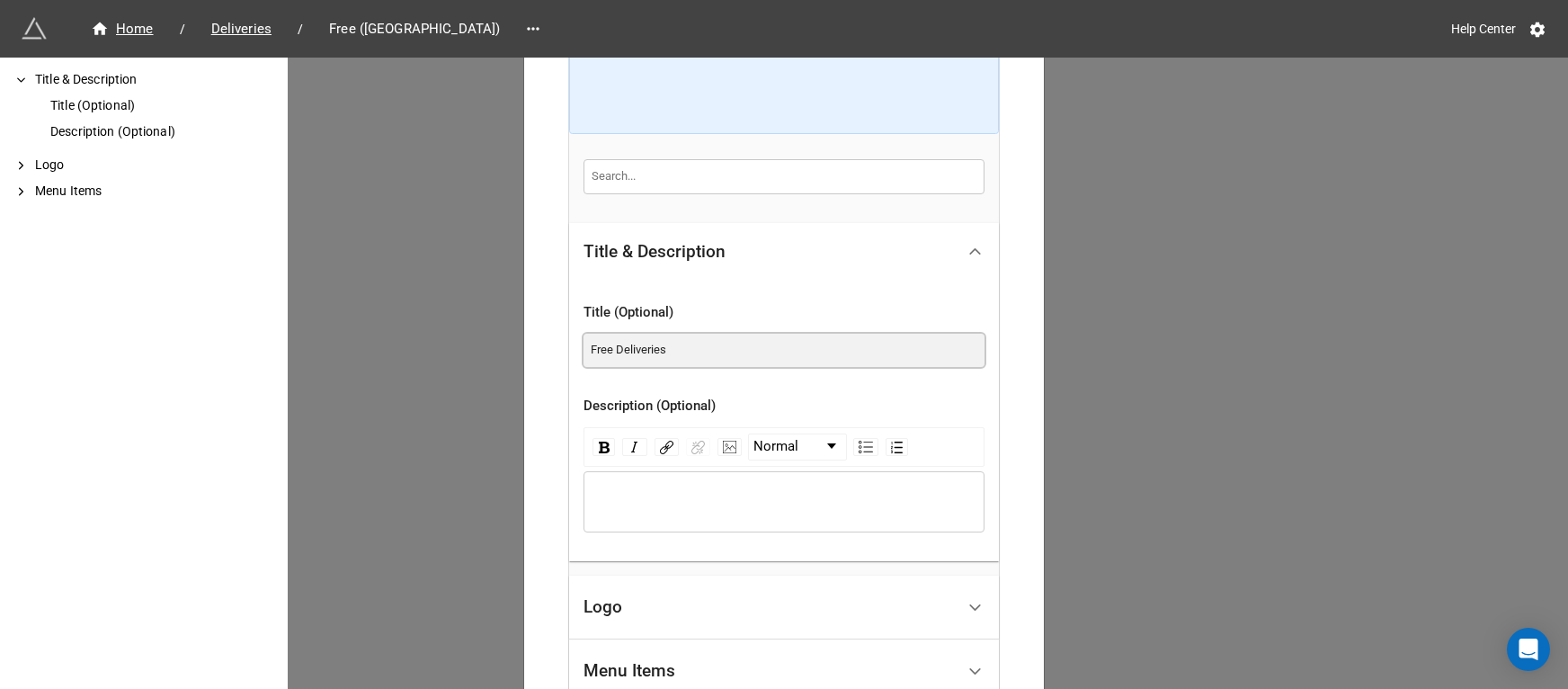
type input "Free Deliveries"
click at [645, 590] on div "Logo" at bounding box center [769, 607] width 371 height 42
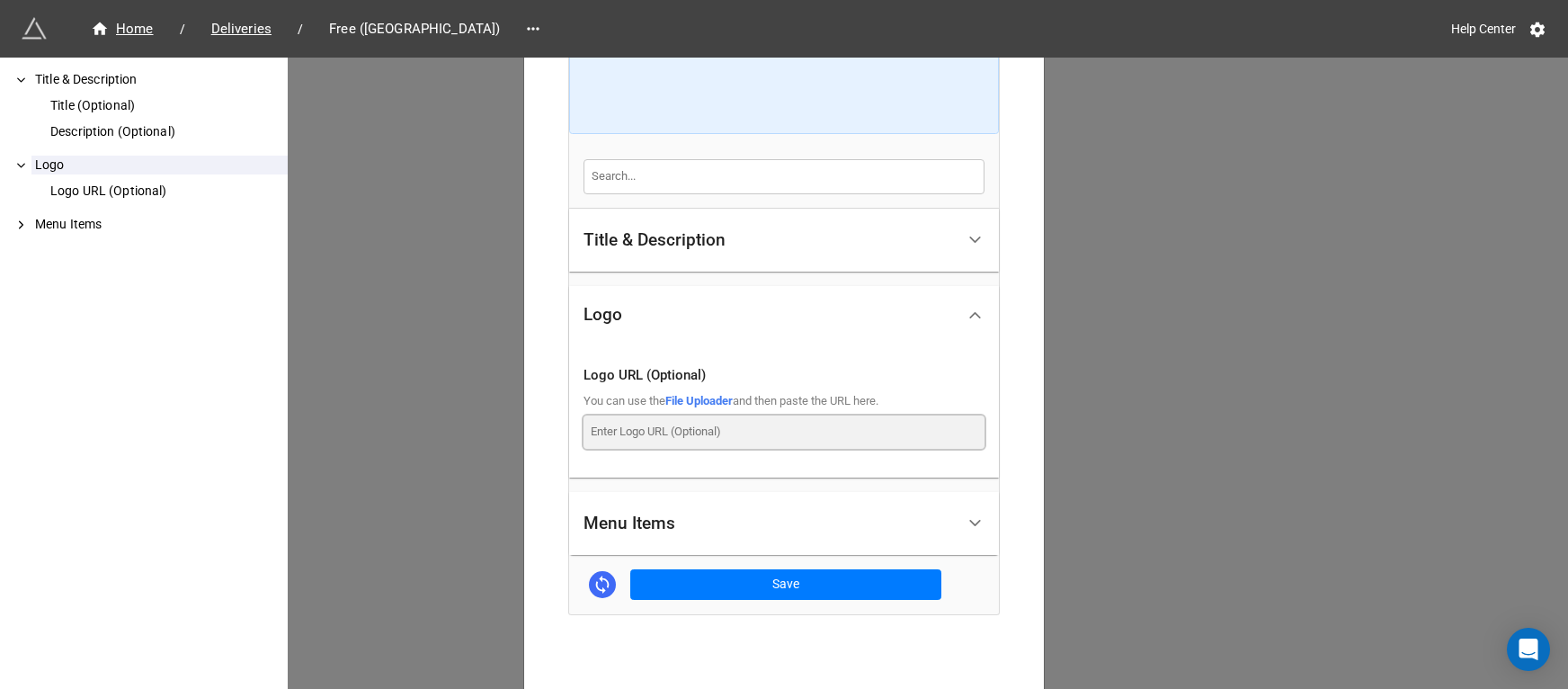
click at [644, 443] on input at bounding box center [784, 431] width 401 height 33
paste input "[URL][DOMAIN_NAME]"
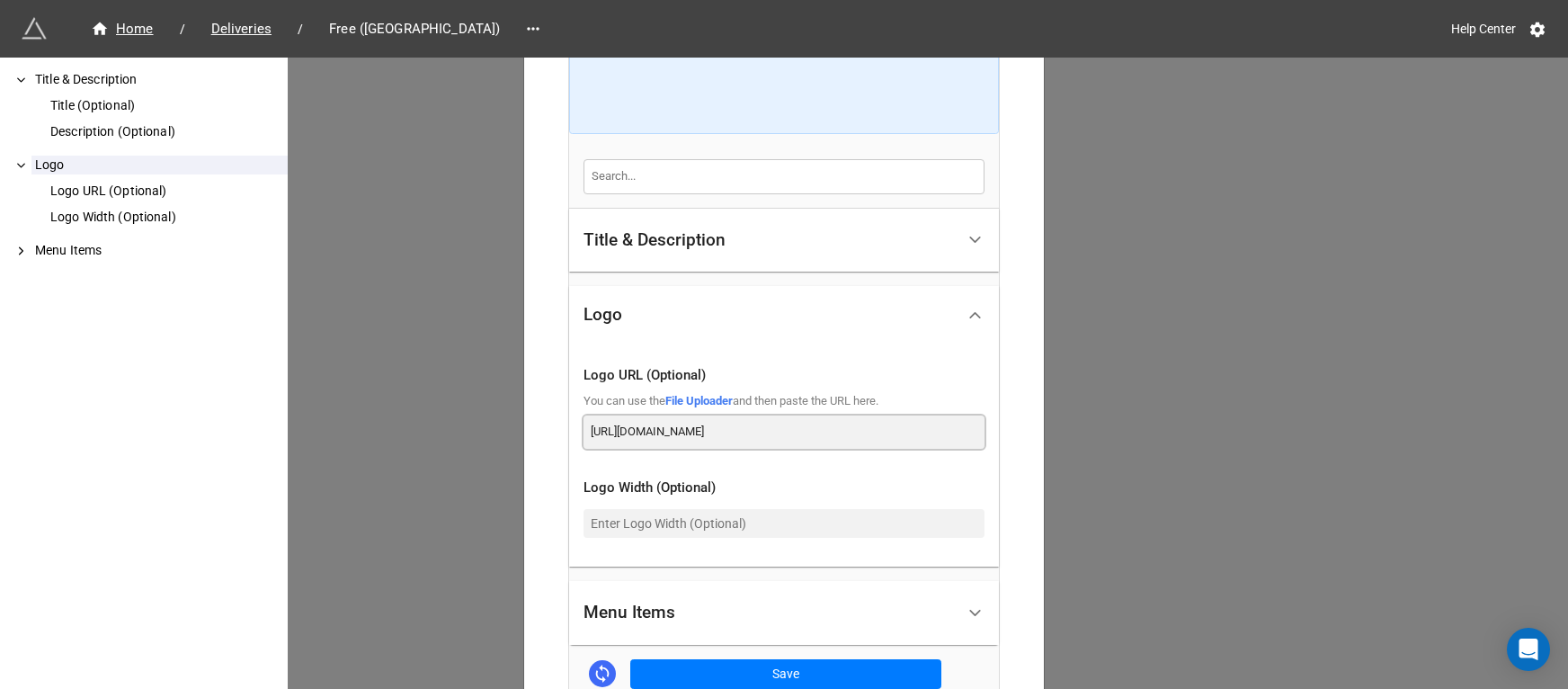
scroll to position [462, 0]
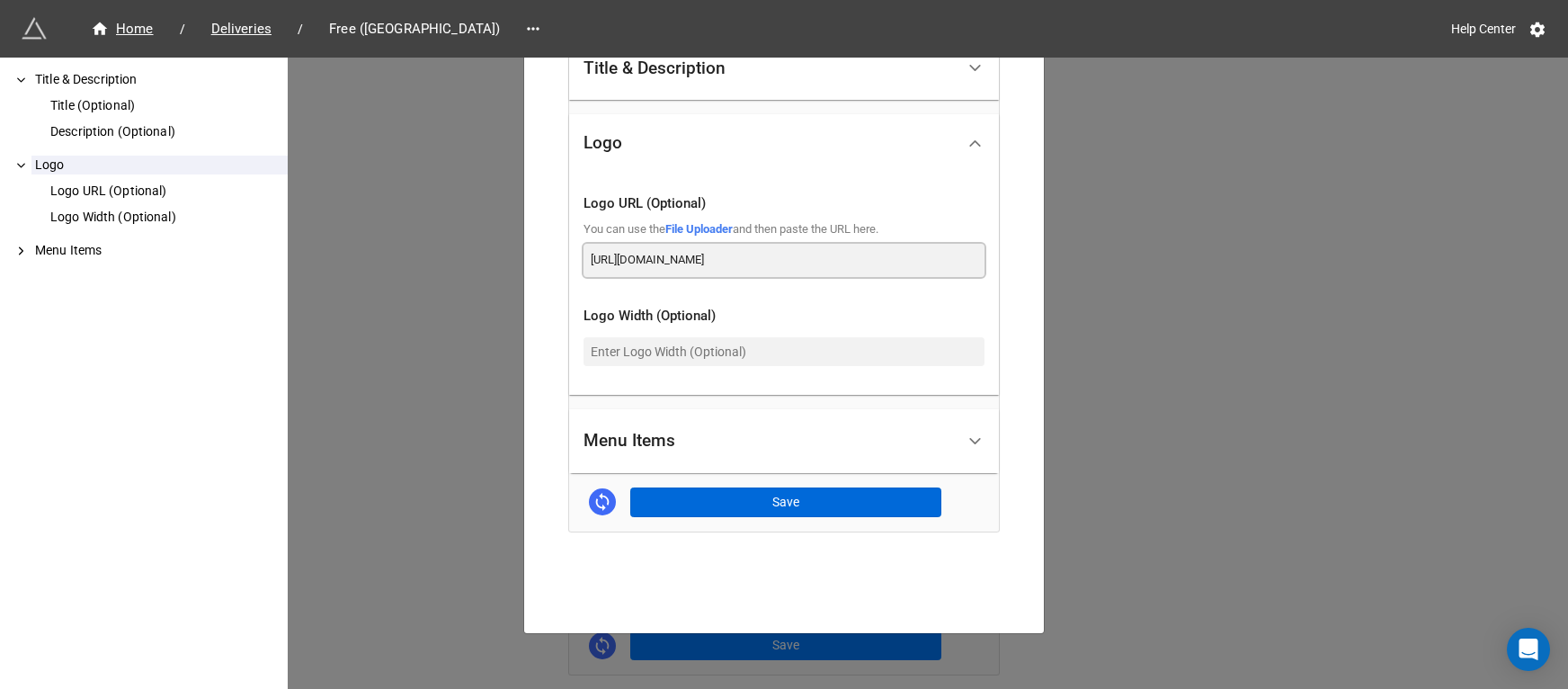
type input "[URL][DOMAIN_NAME]"
click at [775, 502] on button "Save" at bounding box center [785, 502] width 311 height 31
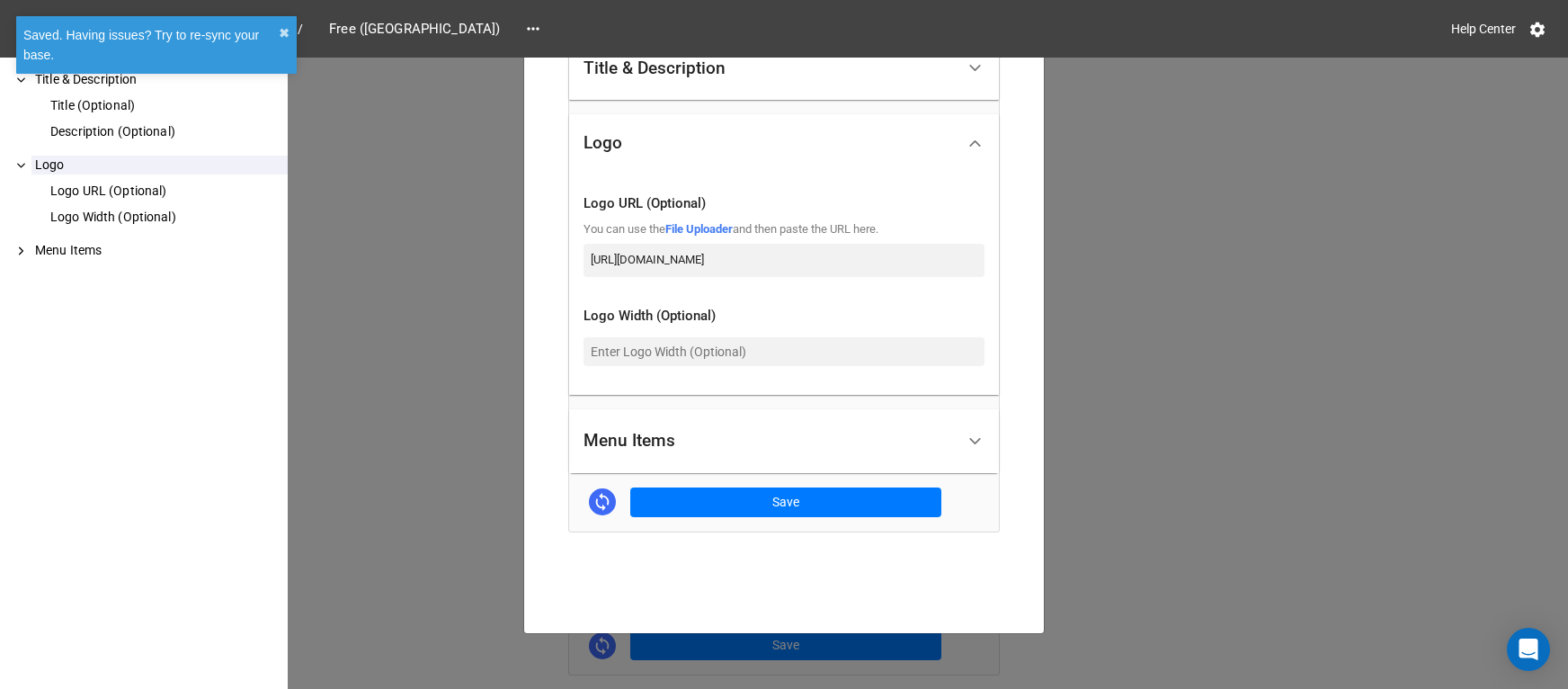
click at [1131, 478] on div "Free ([GEOGRAPHIC_DATA]) × Close How to Setup Title & Description Title (Option…" at bounding box center [784, 401] width 1568 height 689
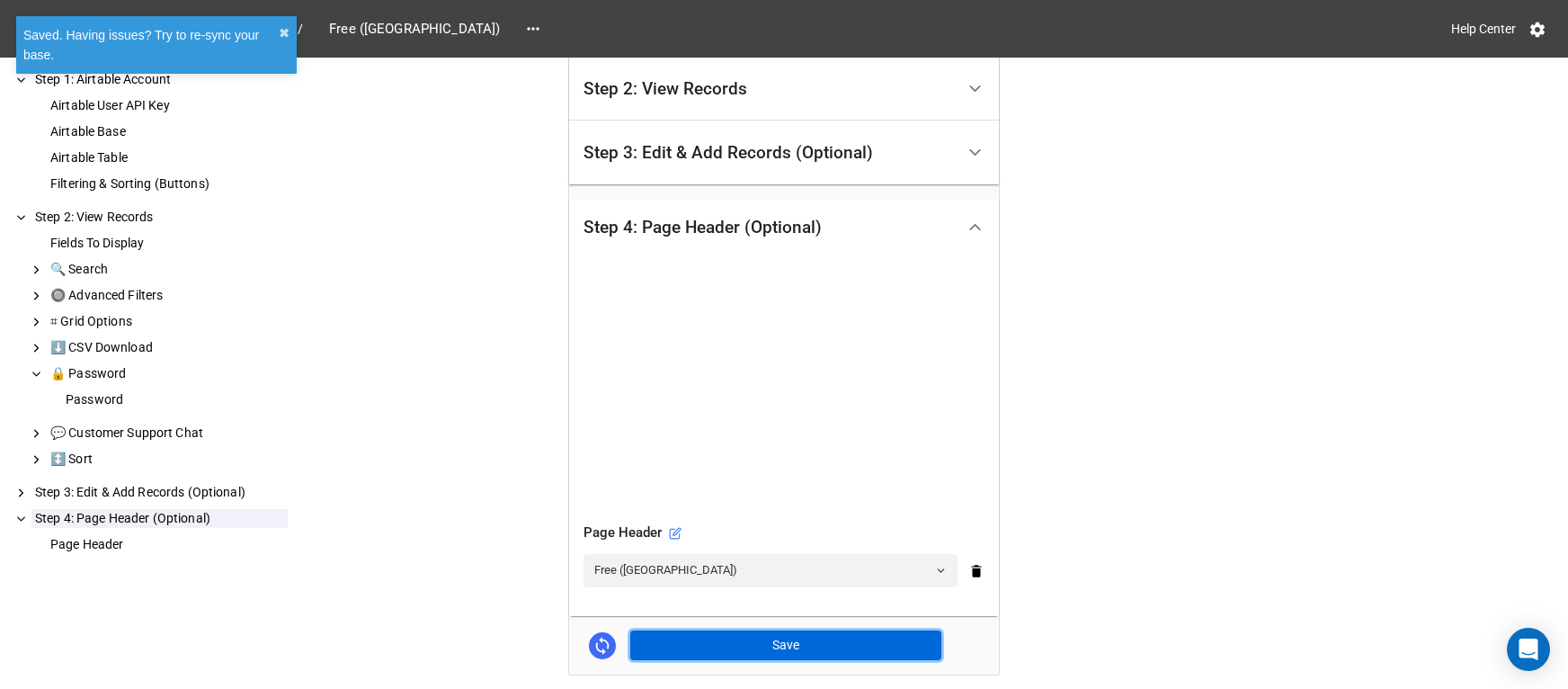
click at [751, 642] on button "Save" at bounding box center [785, 645] width 311 height 31
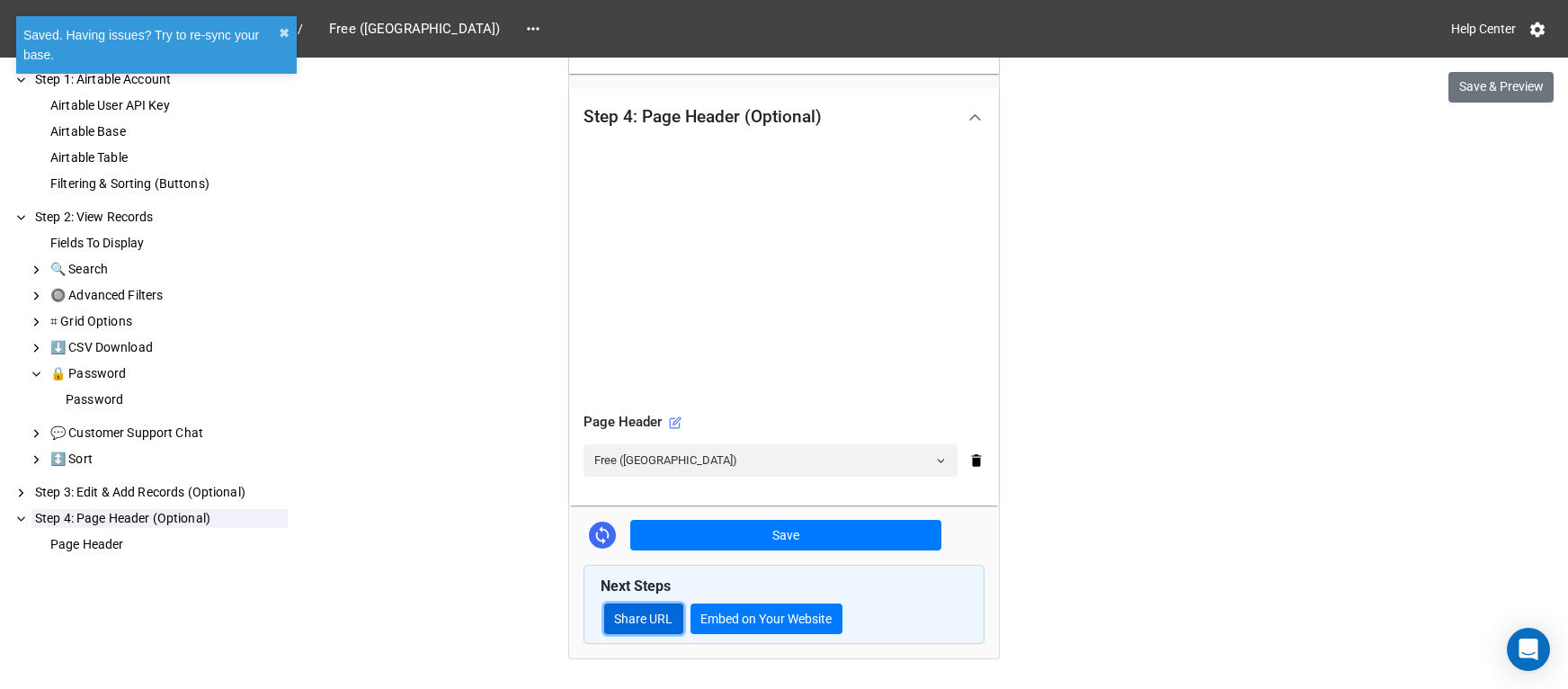
click at [635, 626] on link "Share URL" at bounding box center [644, 619] width 79 height 31
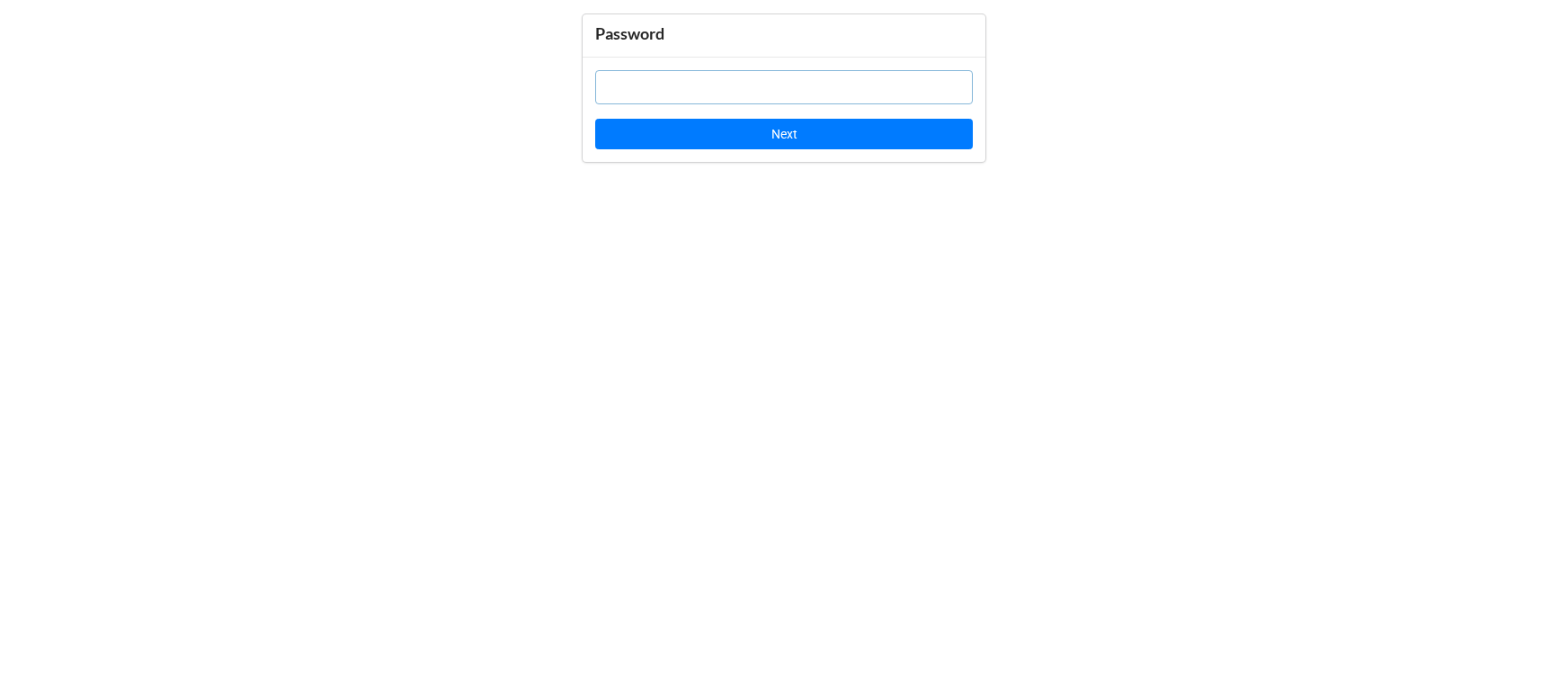
click at [722, 73] on input "text" at bounding box center [784, 87] width 378 height 34
paste input "wdt9qM"
type input "wdt9qM"
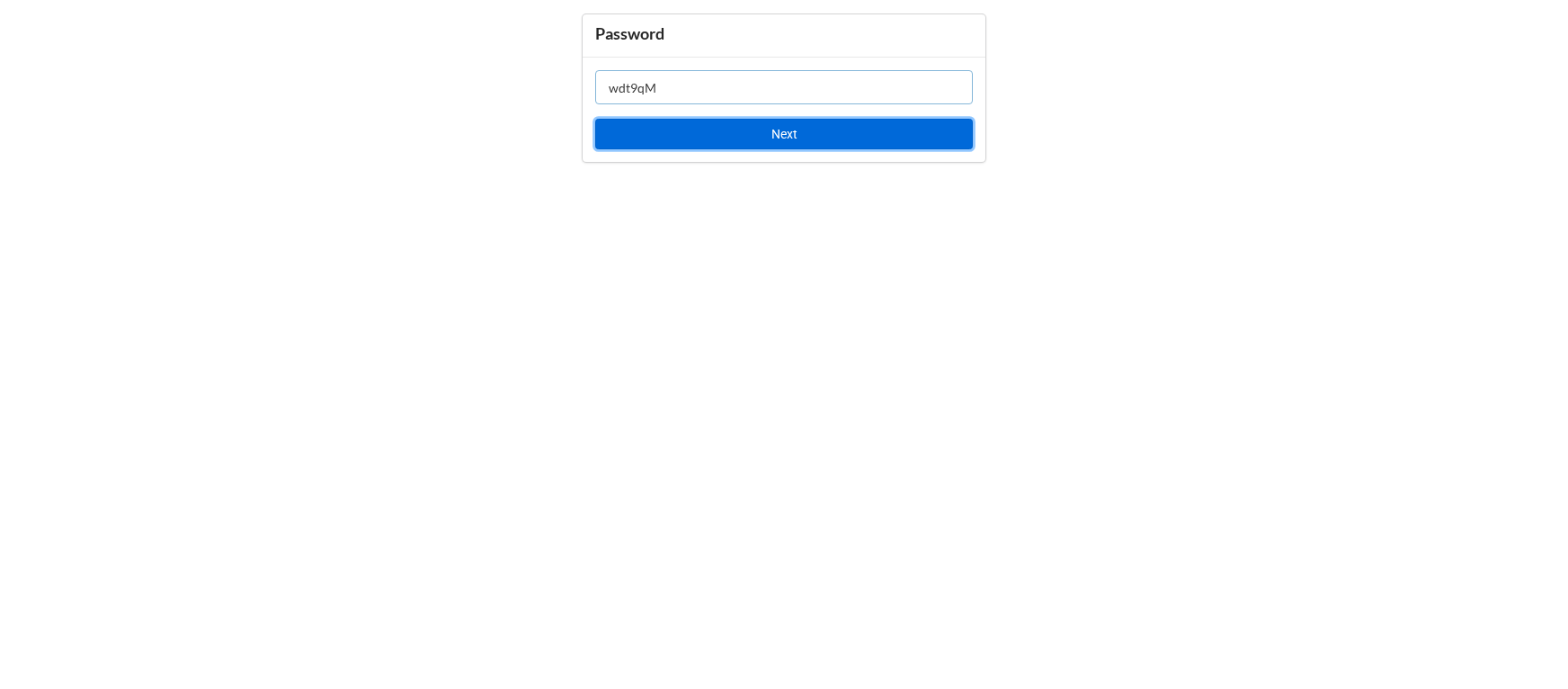
click at [735, 141] on button "Next" at bounding box center [784, 134] width 378 height 31
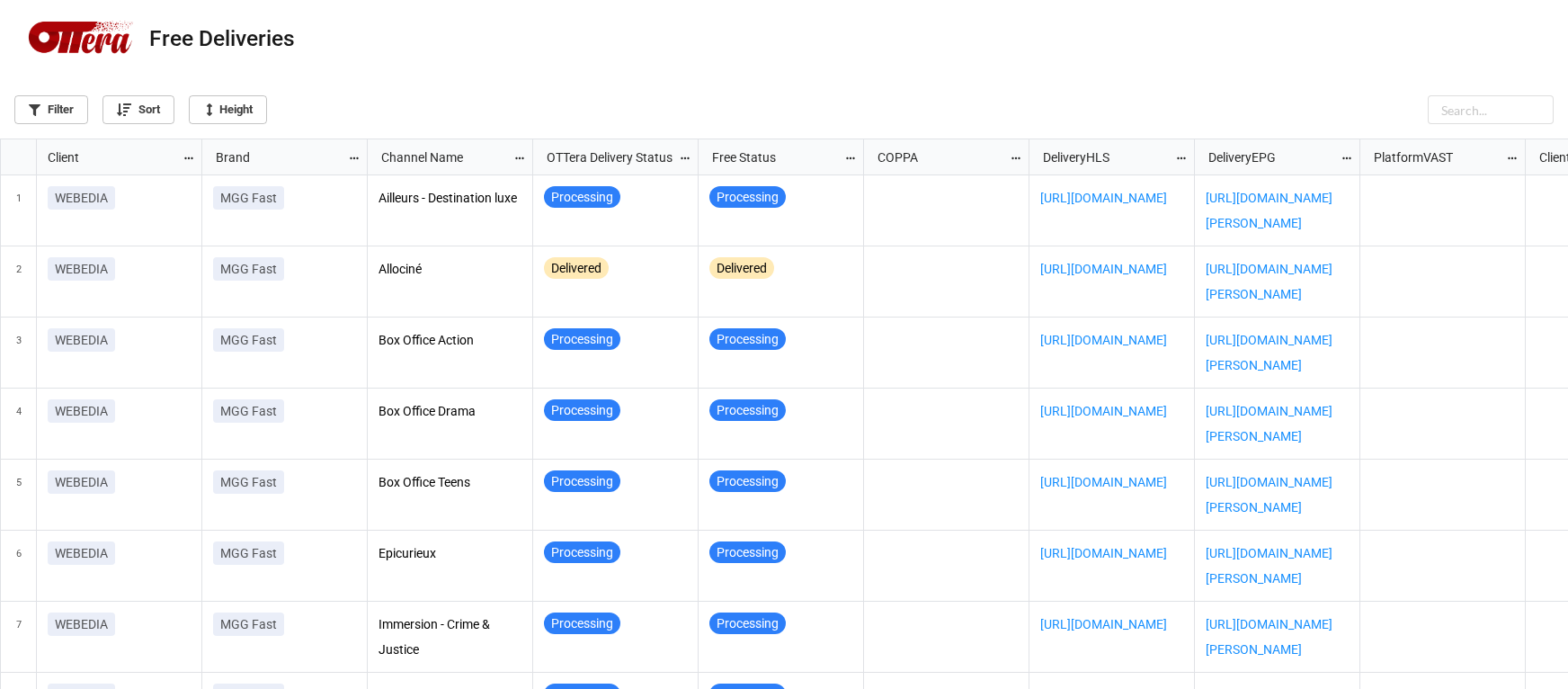
scroll to position [10, 10]
